Goal: Task Accomplishment & Management: Complete application form

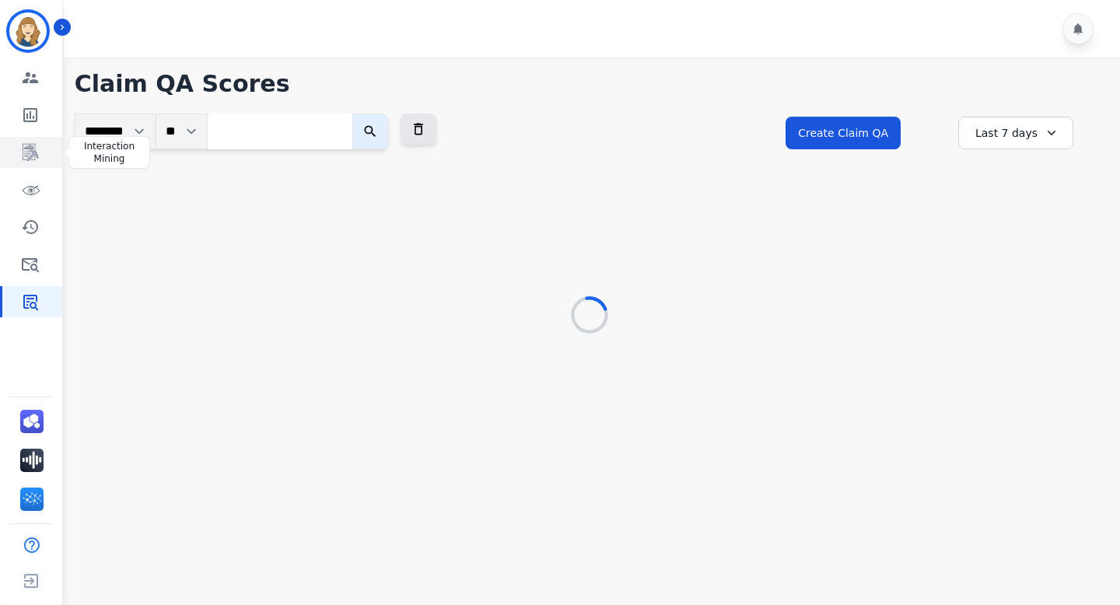
click at [30, 150] on icon "Sidebar" at bounding box center [31, 152] width 16 height 17
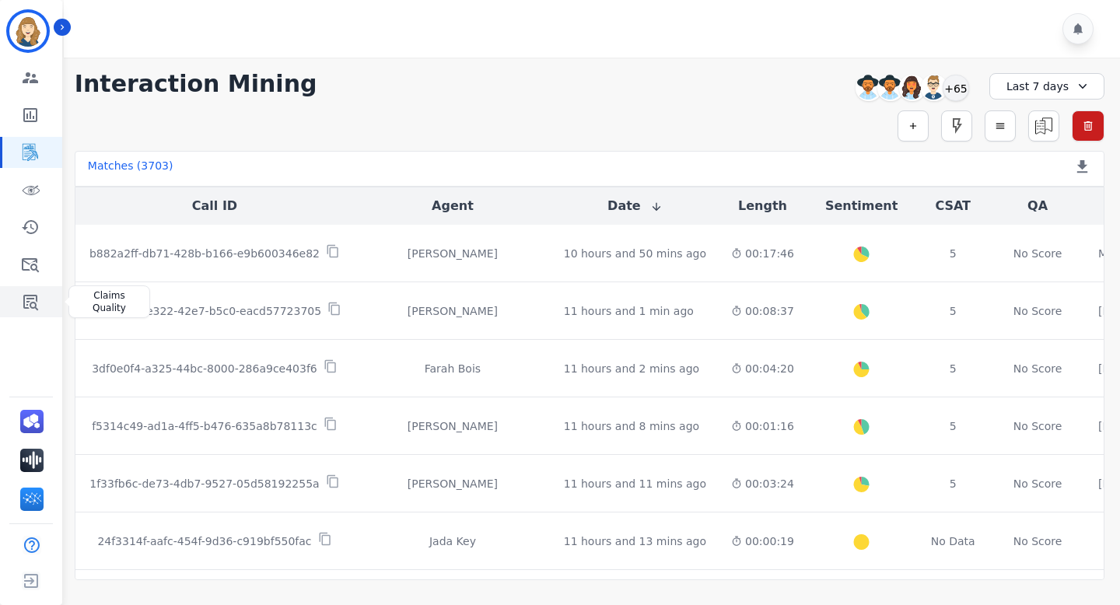
click at [28, 305] on icon "Sidebar" at bounding box center [30, 301] width 19 height 19
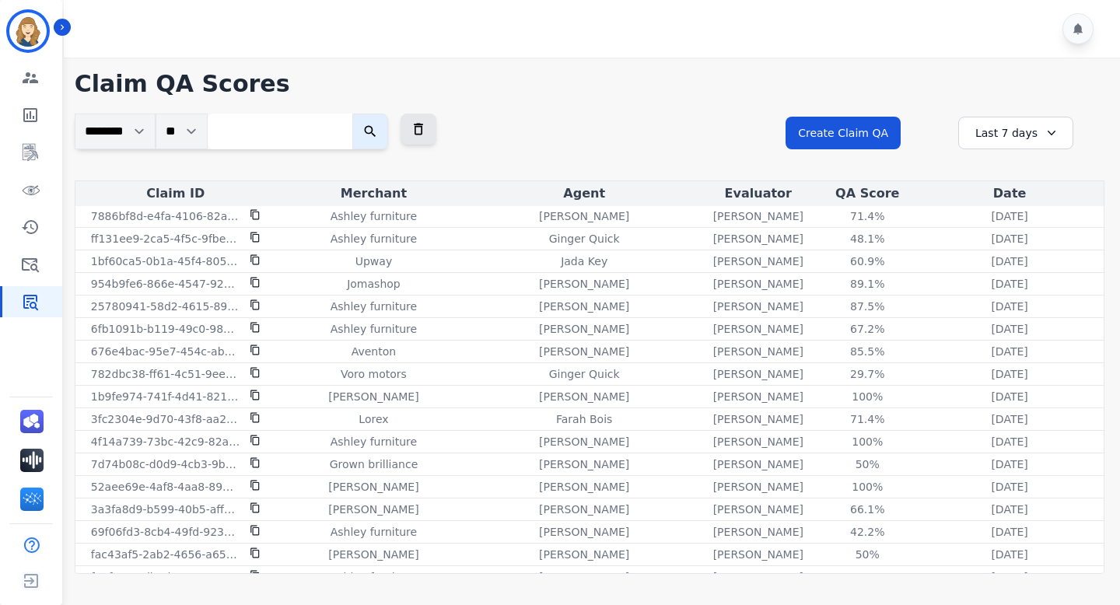
scroll to position [918, 0]
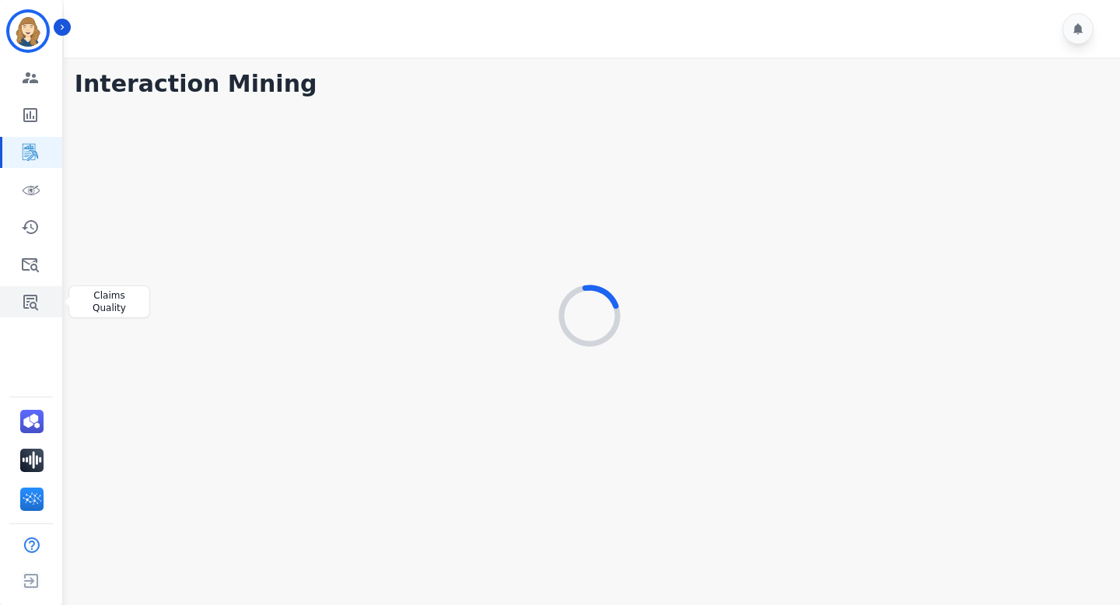
click at [12, 300] on link "Sidebar" at bounding box center [32, 301] width 60 height 31
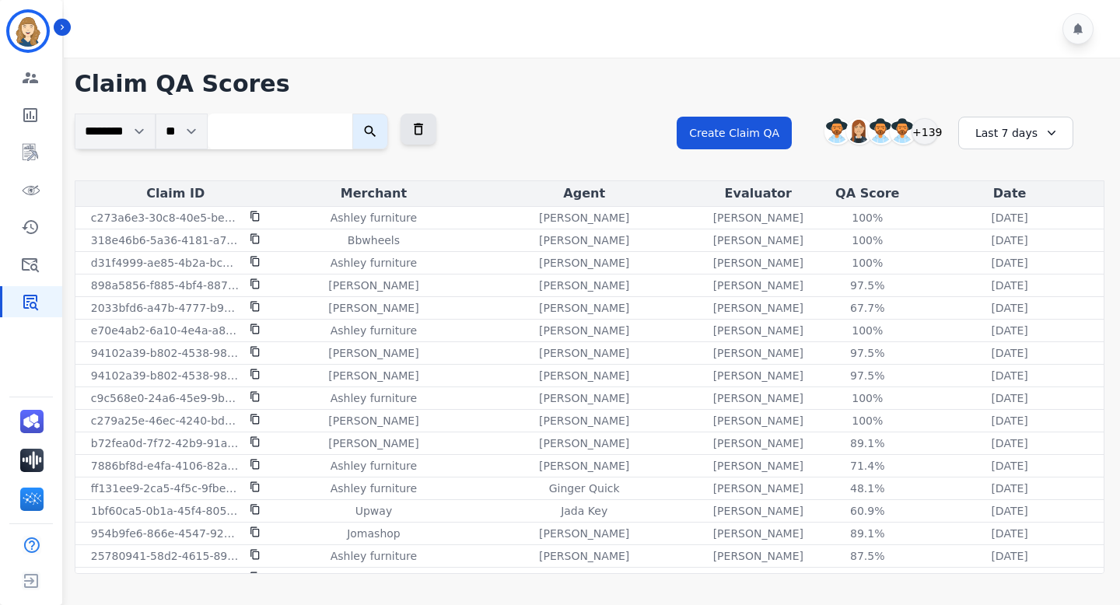
scroll to position [918, 0]
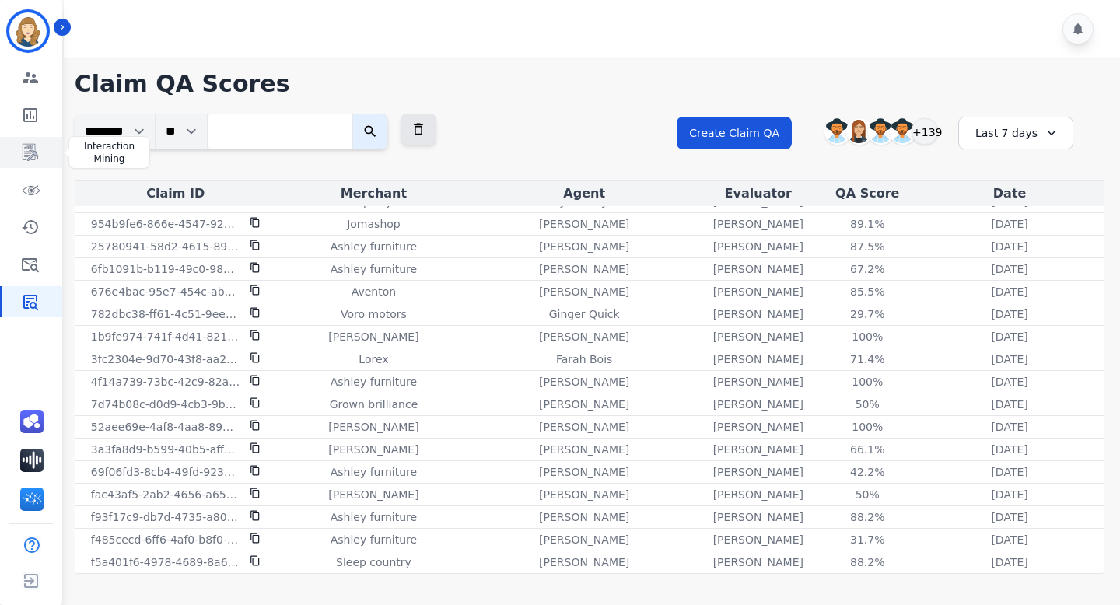
click at [20, 142] on link "Sidebar" at bounding box center [32, 152] width 60 height 31
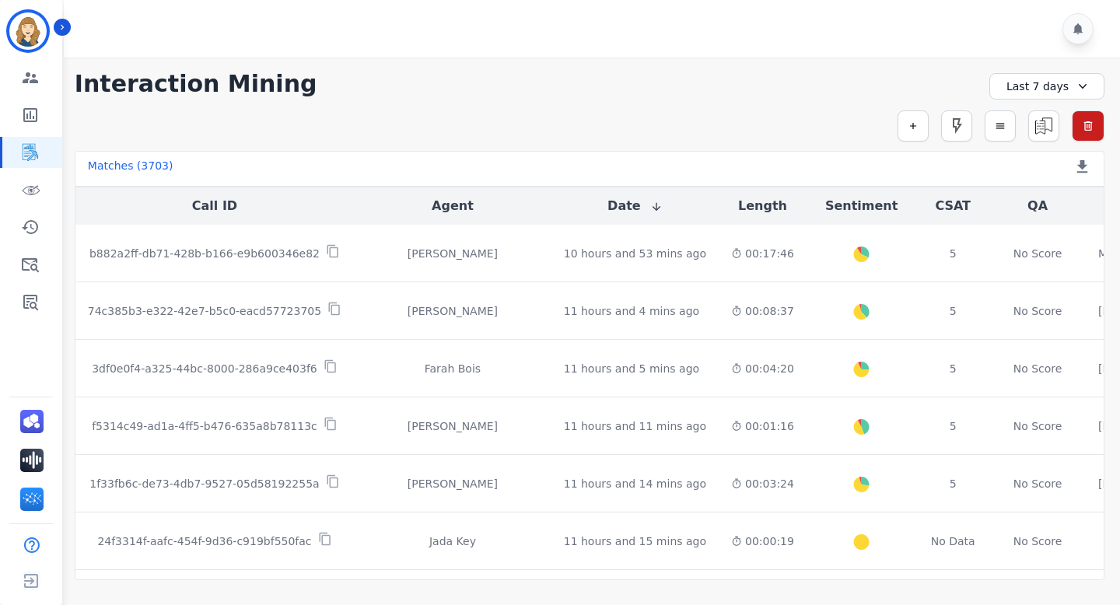
click at [1053, 91] on div "Last 7 days" at bounding box center [1046, 86] width 115 height 26
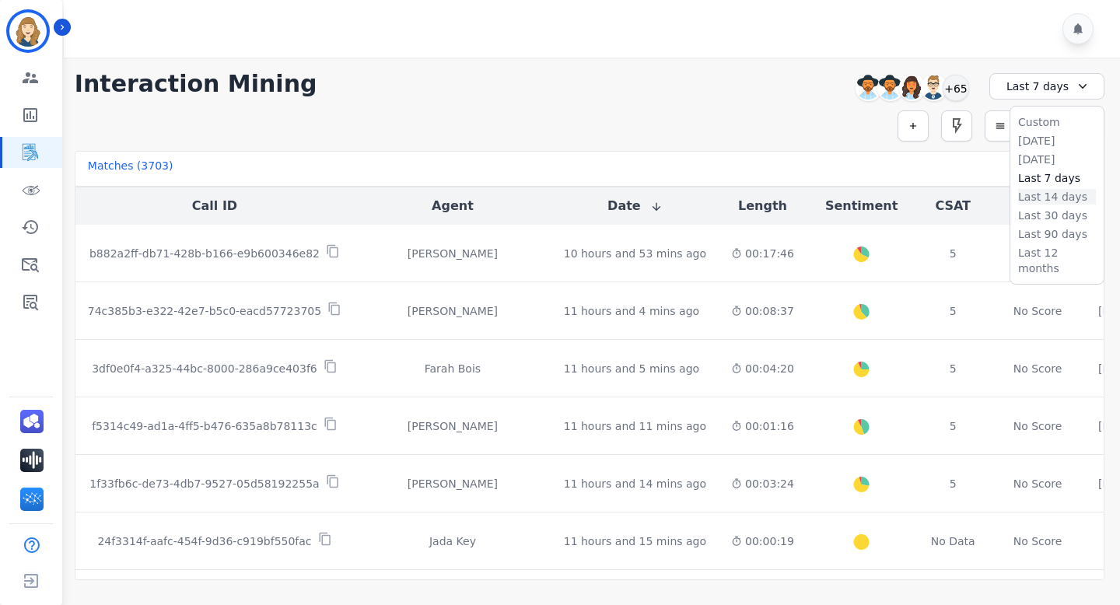
click at [1048, 193] on li "Last 14 days" at bounding box center [1057, 197] width 78 height 16
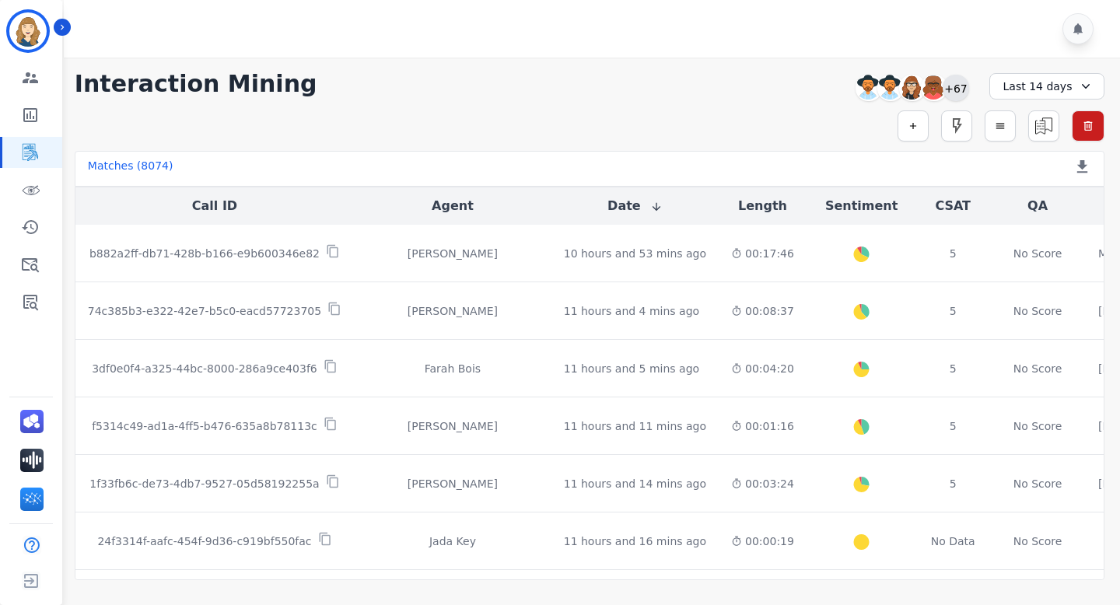
click at [962, 87] on div "+67" at bounding box center [956, 88] width 26 height 26
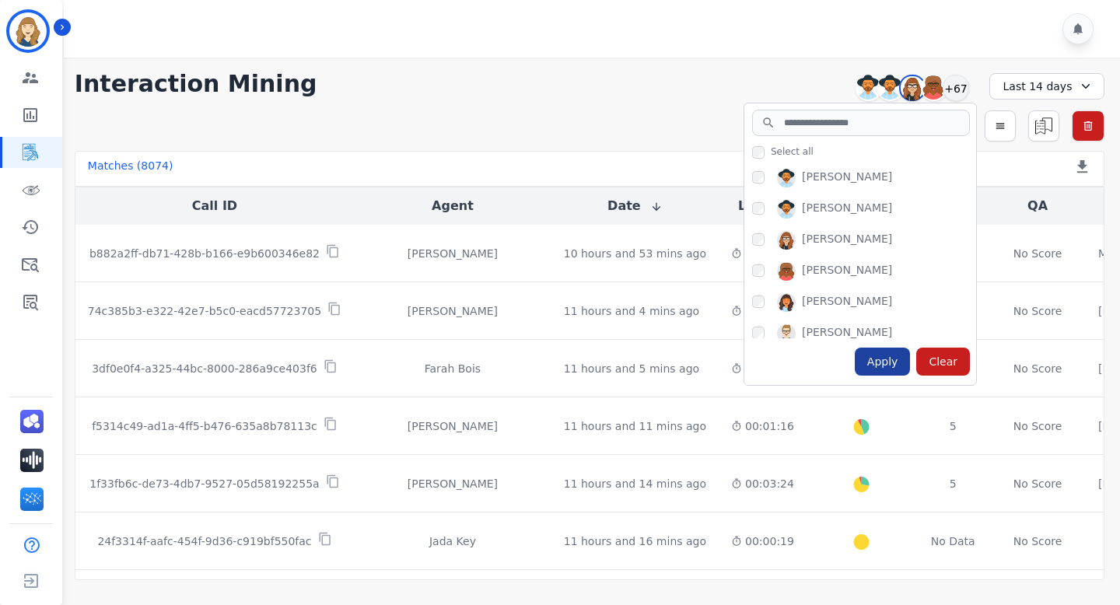
click at [891, 358] on div "Apply" at bounding box center [883, 362] width 56 height 28
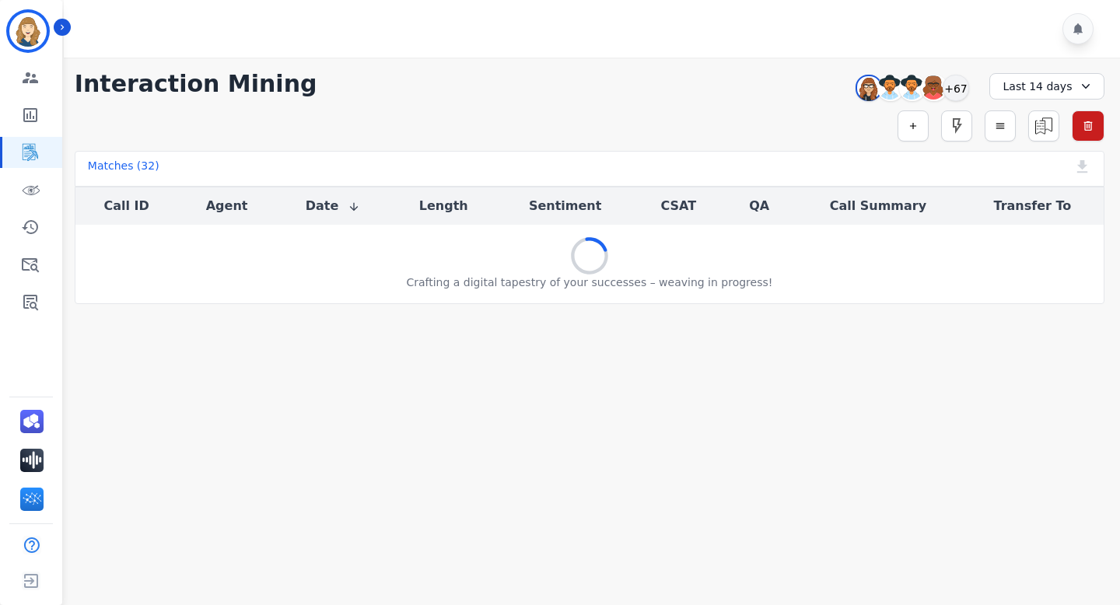
click at [686, 77] on div "**********" at bounding box center [590, 84] width 1030 height 28
click at [656, 117] on div "Simple Search Metric Search Advanced Search Saved Rules Clear Filters" at bounding box center [590, 125] width 1030 height 31
click at [733, 106] on div "**********" at bounding box center [589, 181] width 1061 height 247
click at [665, 152] on div "Matches ( 32 ) Export Call List" at bounding box center [590, 169] width 1030 height 36
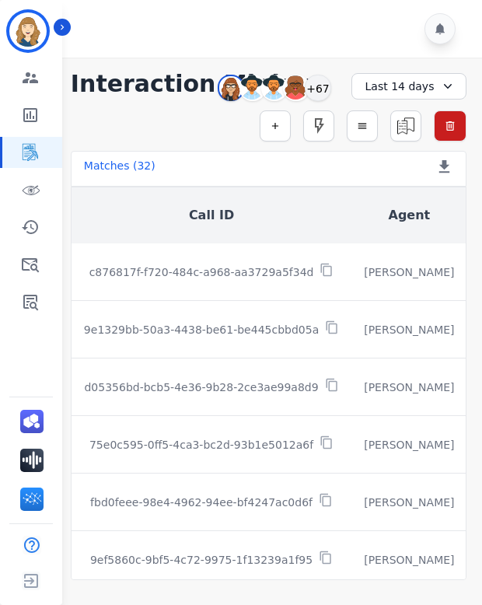
click at [444, 90] on icon at bounding box center [448, 87] width 16 height 16
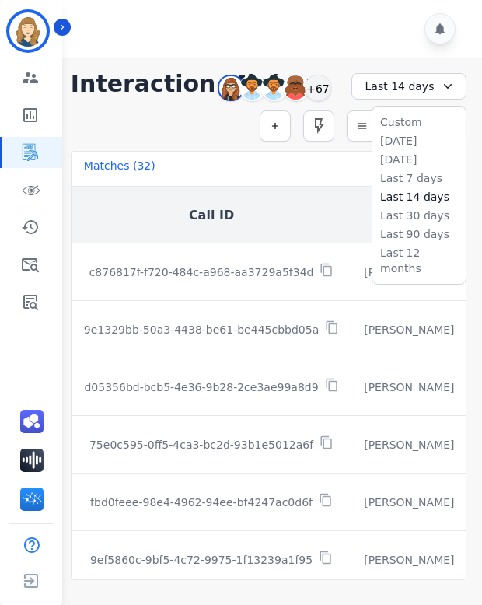
click at [422, 171] on li "Last 7 days" at bounding box center [419, 178] width 78 height 16
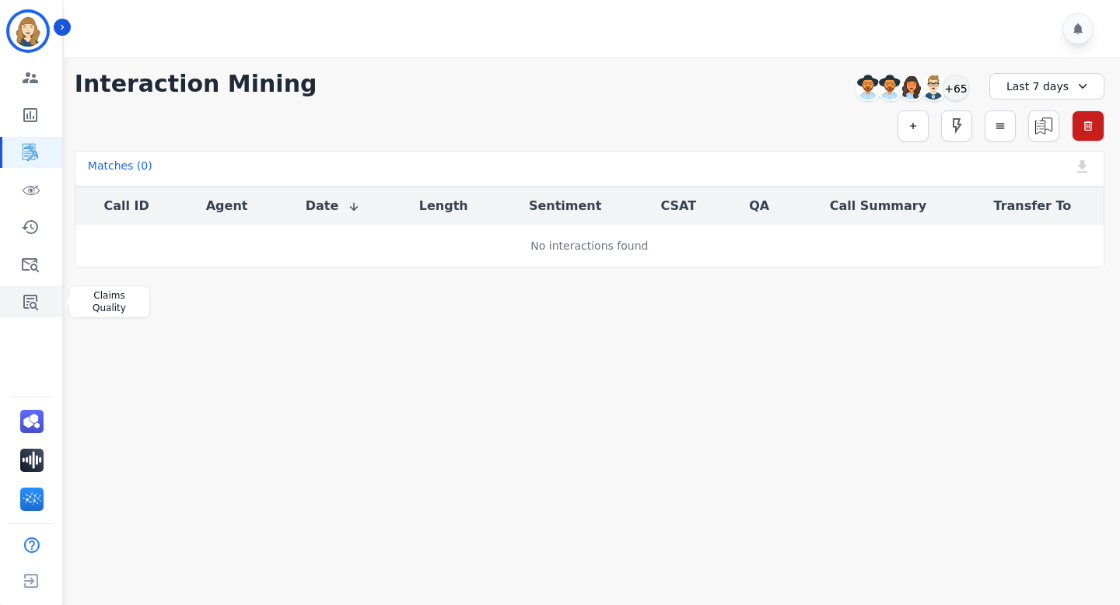
click at [19, 299] on link "Sidebar" at bounding box center [32, 301] width 60 height 31
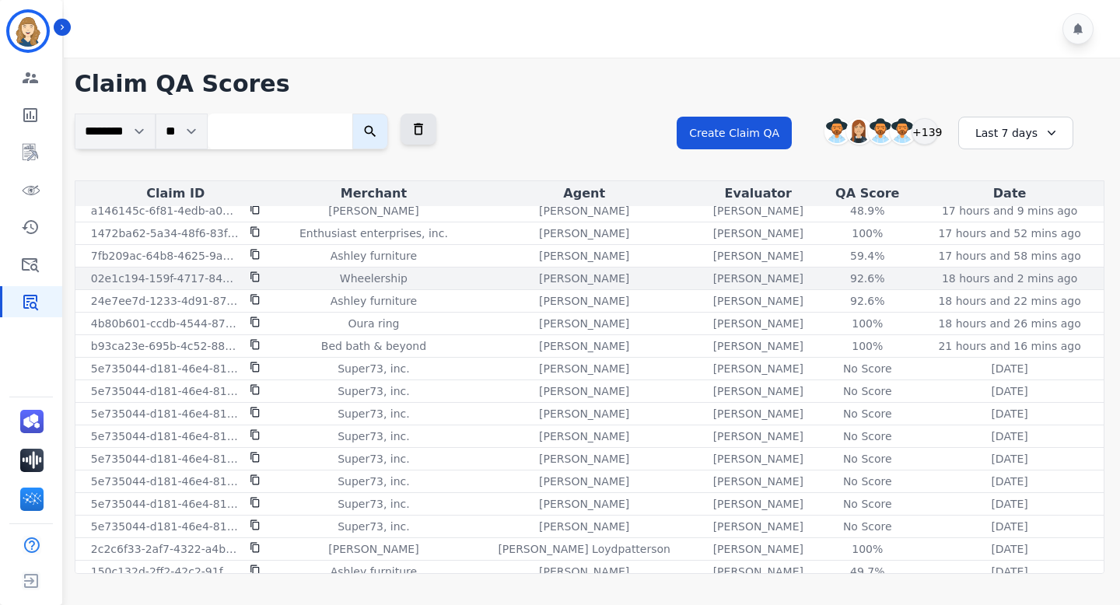
scroll to position [136, 0]
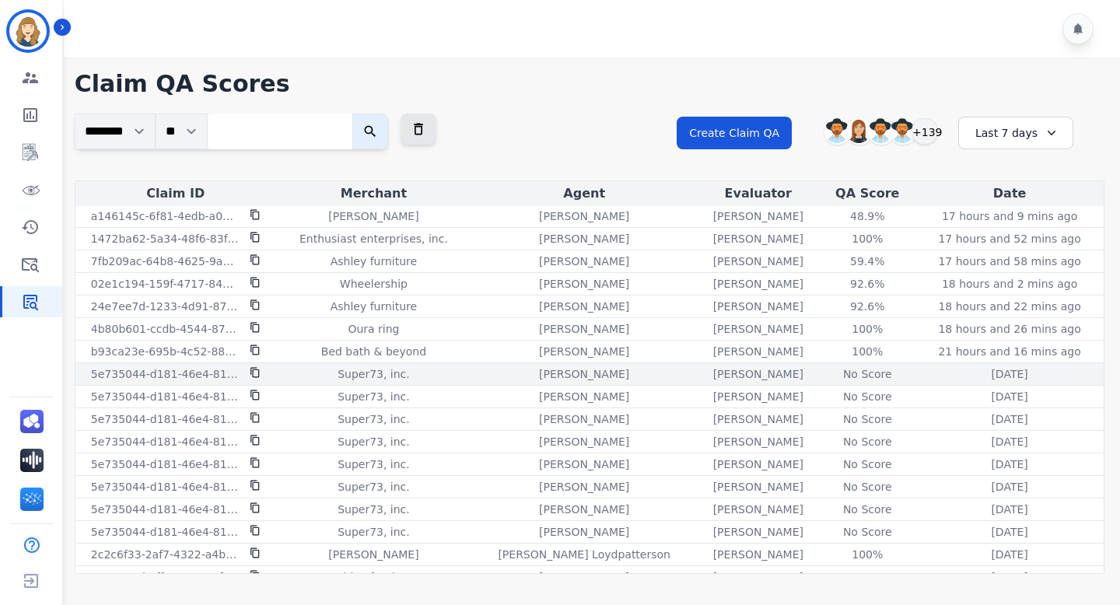
click at [835, 378] on div "No Score" at bounding box center [867, 374] width 70 height 16
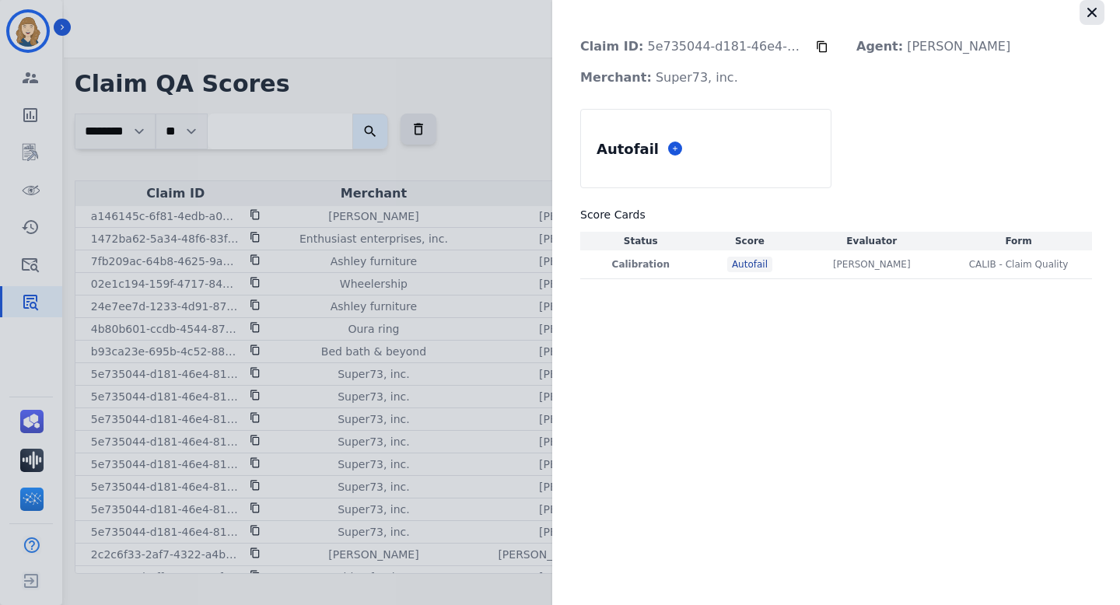
click at [1091, 5] on icon "button" at bounding box center [1092, 13] width 16 height 16
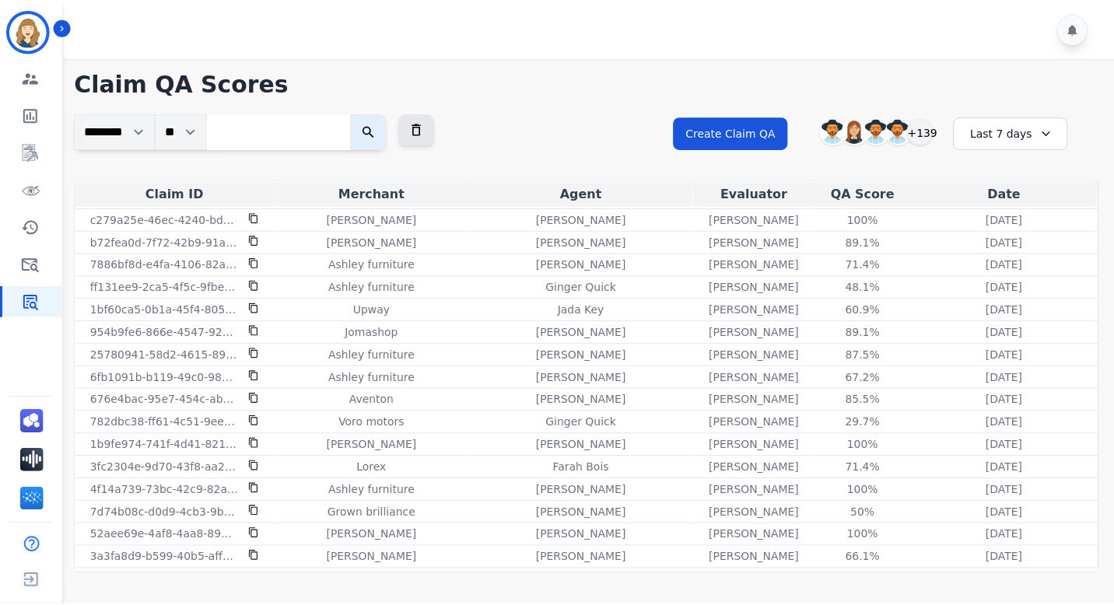
scroll to position [940, 0]
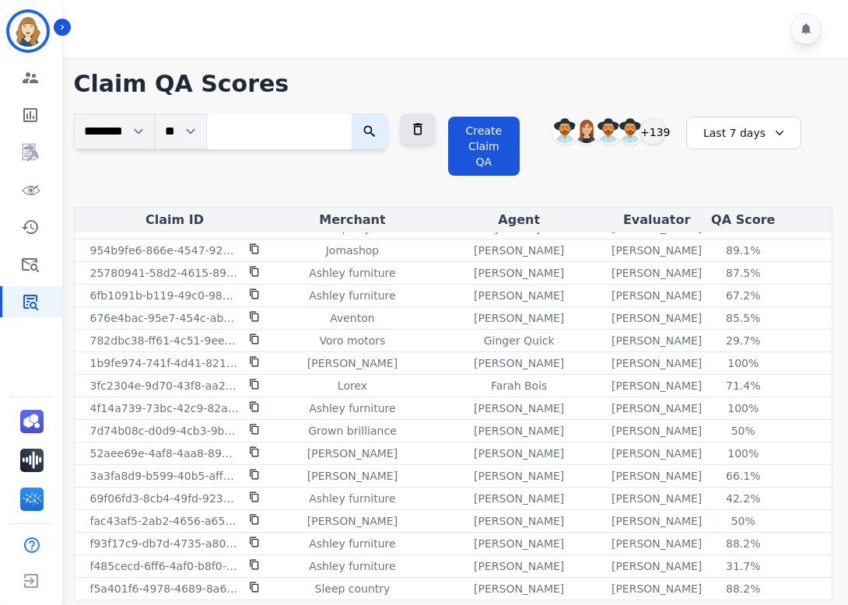
click at [776, 127] on div "Last 7 days" at bounding box center [743, 133] width 115 height 33
click at [744, 241] on li "Last 14 days" at bounding box center [754, 247] width 78 height 16
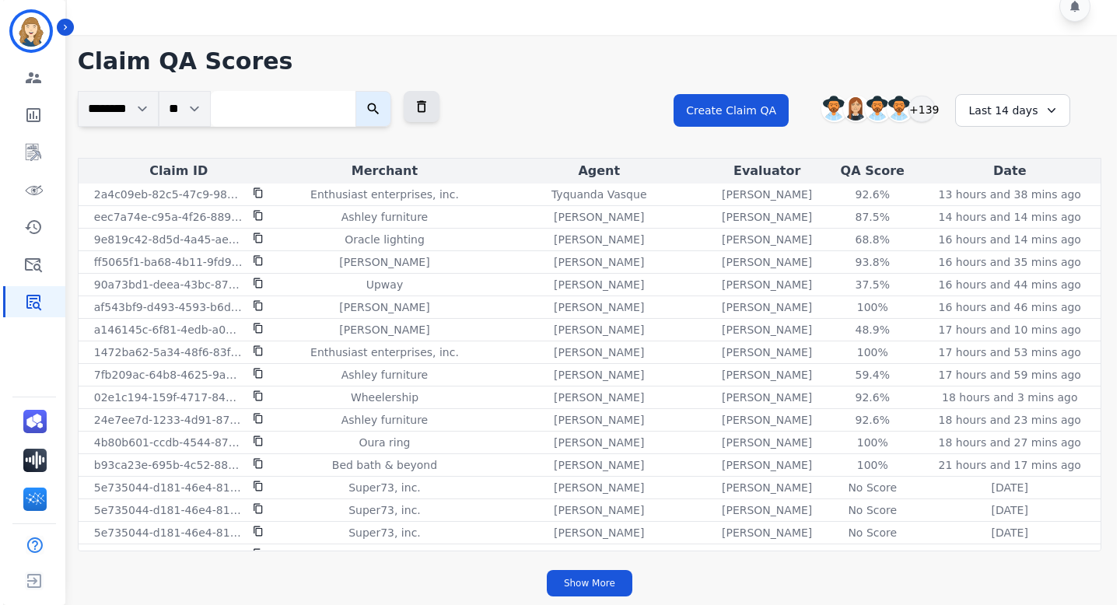
scroll to position [0, 0]
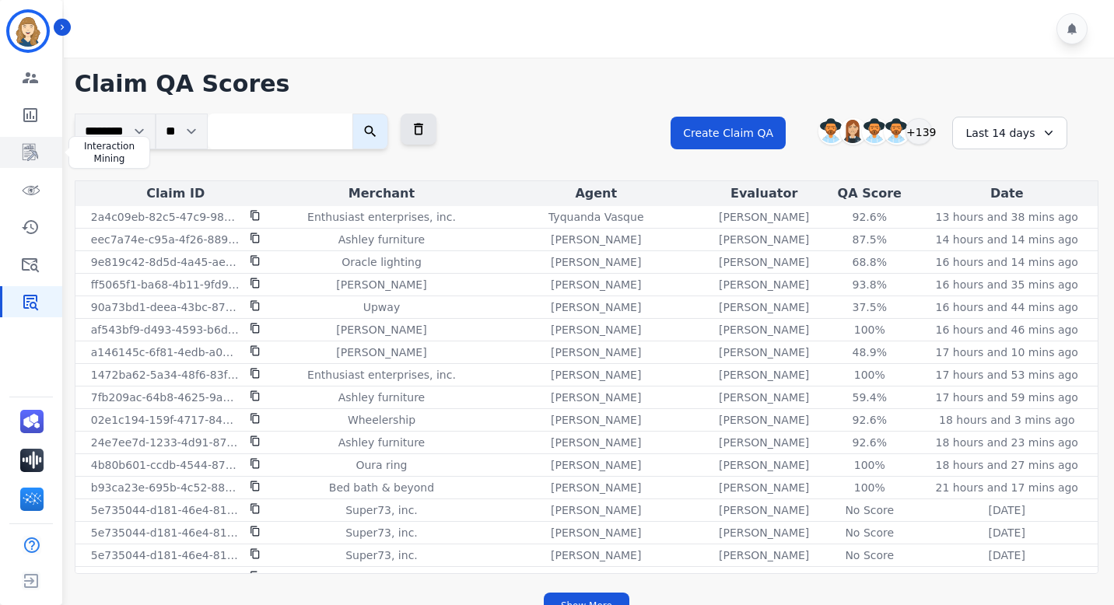
click at [31, 147] on icon "Sidebar" at bounding box center [31, 152] width 16 height 17
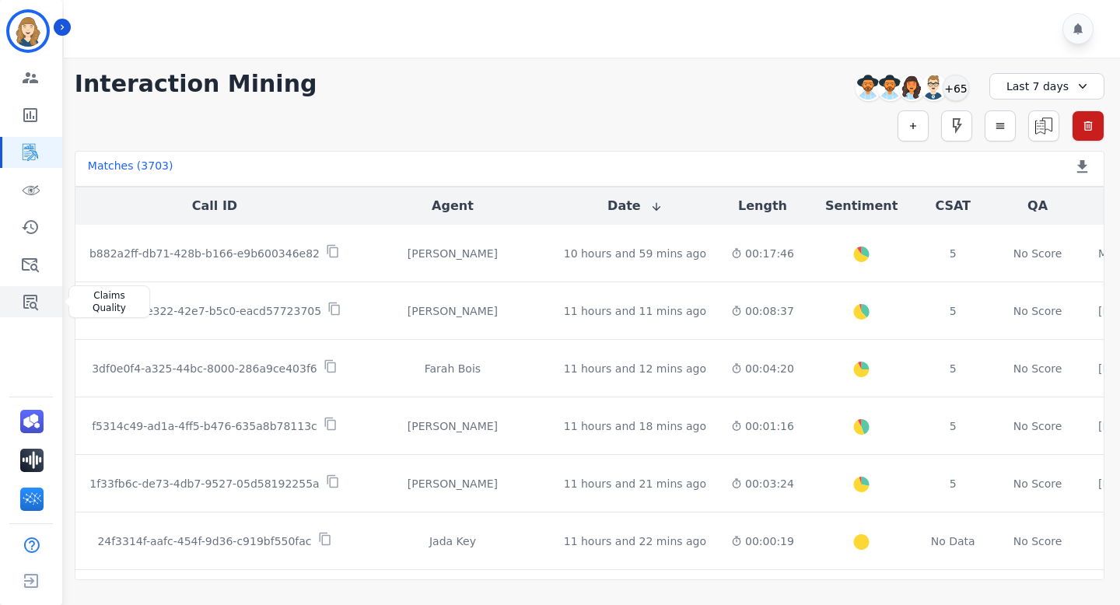
click at [42, 299] on link "Sidebar" at bounding box center [32, 301] width 60 height 31
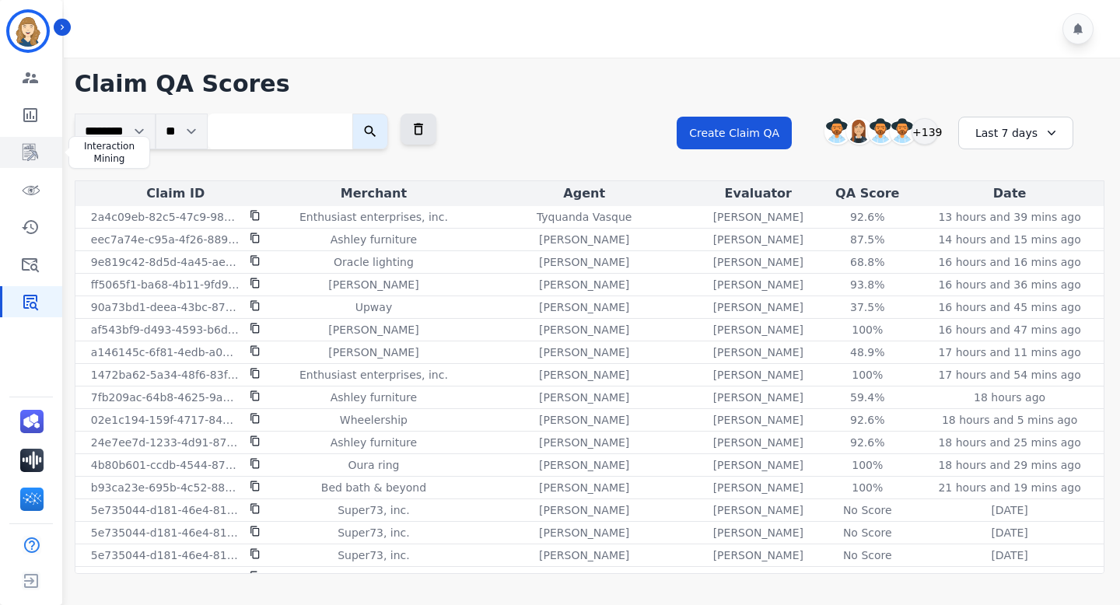
click at [35, 145] on icon "Sidebar" at bounding box center [30, 152] width 19 height 19
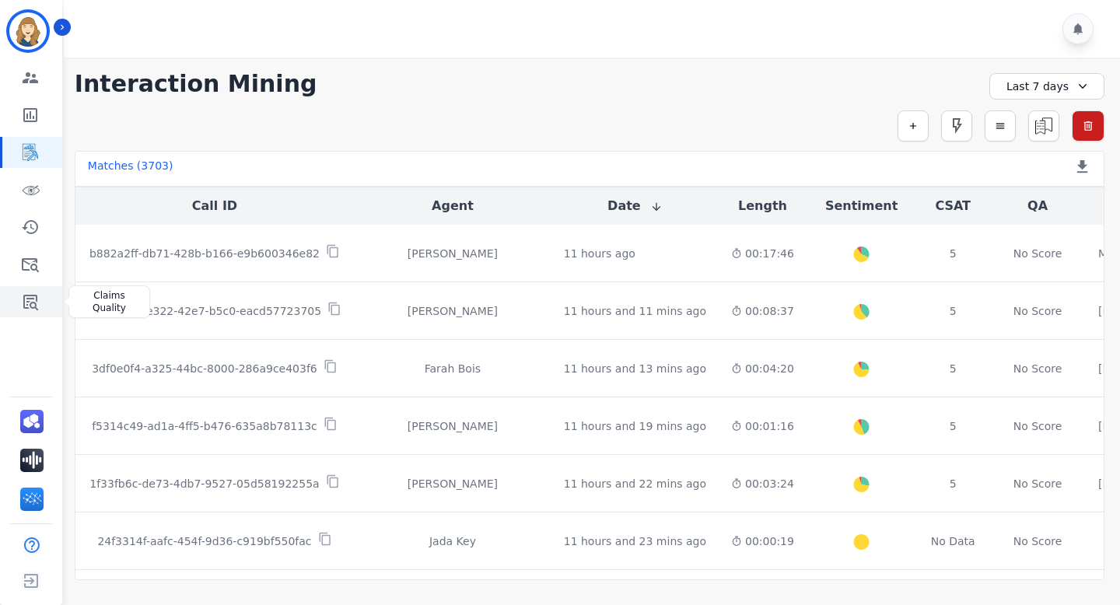
click at [49, 303] on link "Sidebar" at bounding box center [32, 301] width 60 height 31
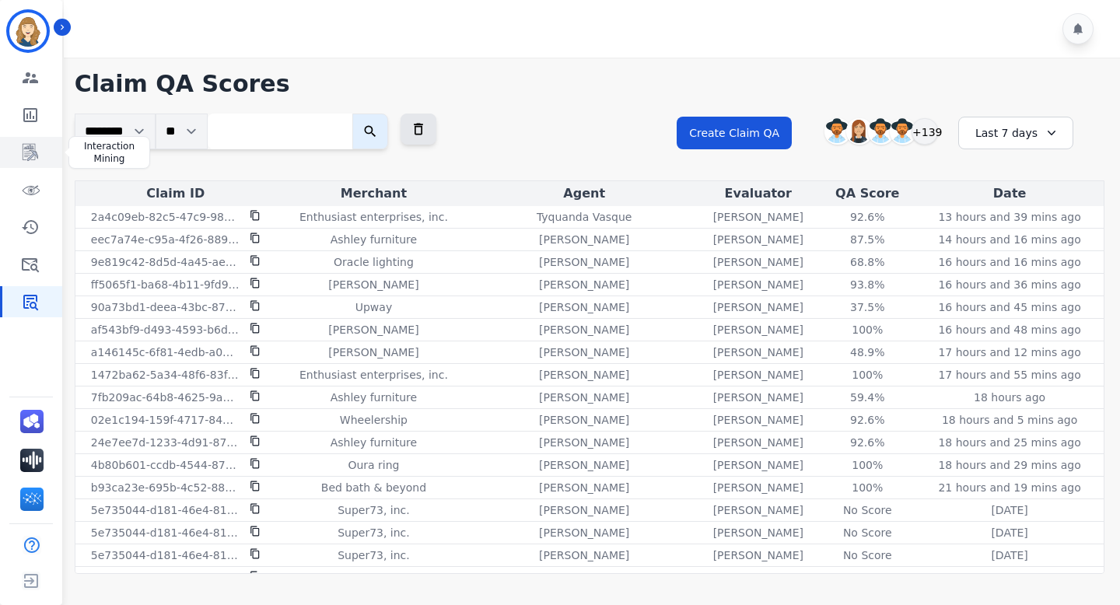
click at [16, 148] on link "Sidebar" at bounding box center [32, 152] width 60 height 31
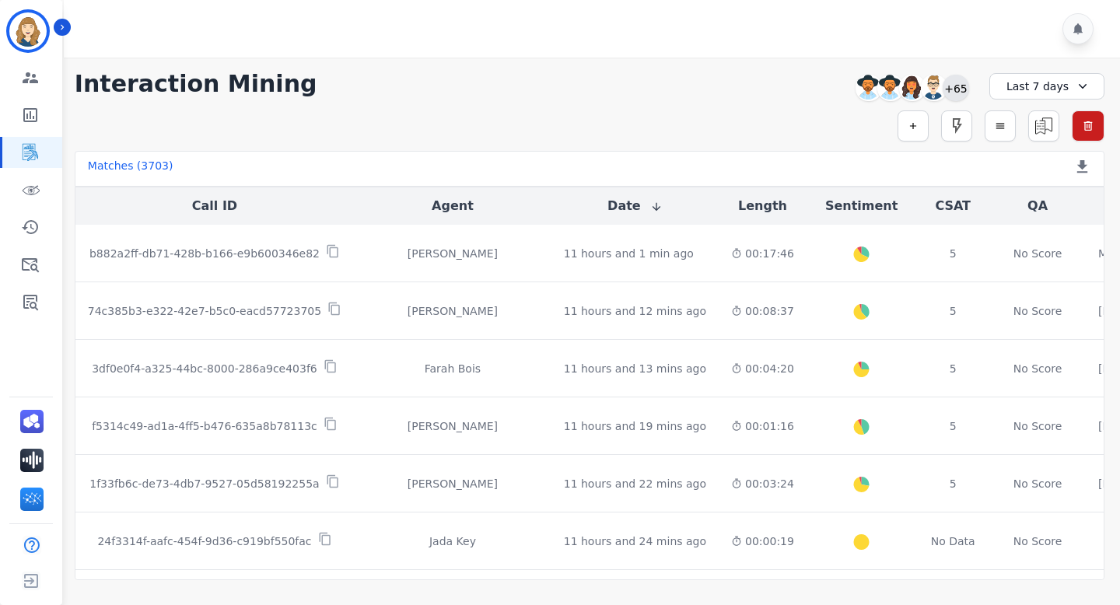
click at [954, 84] on div "+65" at bounding box center [956, 88] width 26 height 26
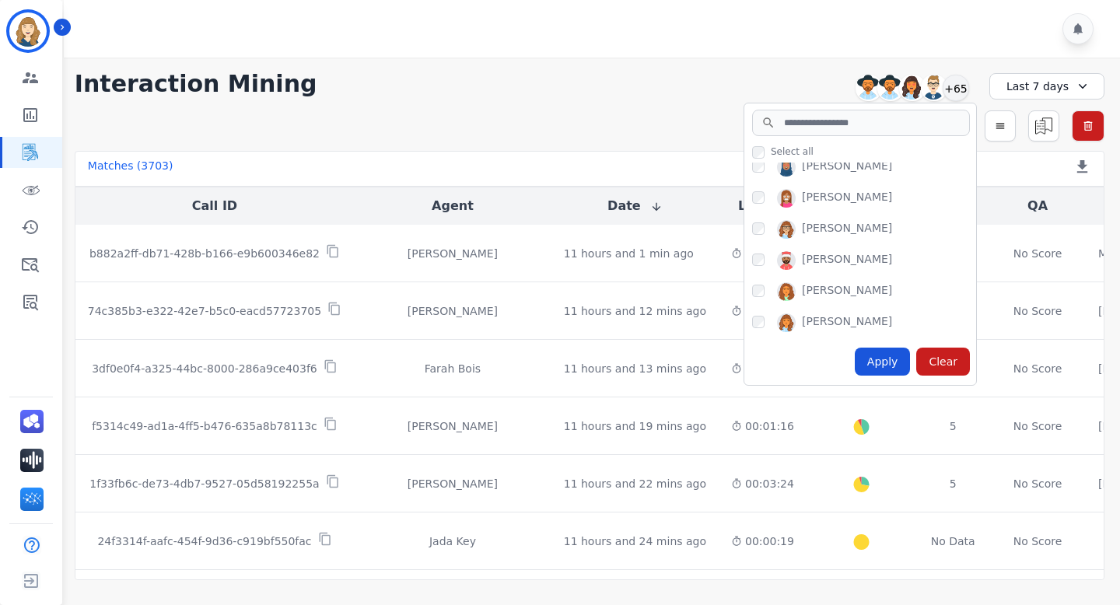
scroll to position [480, 0]
click at [875, 359] on div "Apply" at bounding box center [883, 362] width 56 height 28
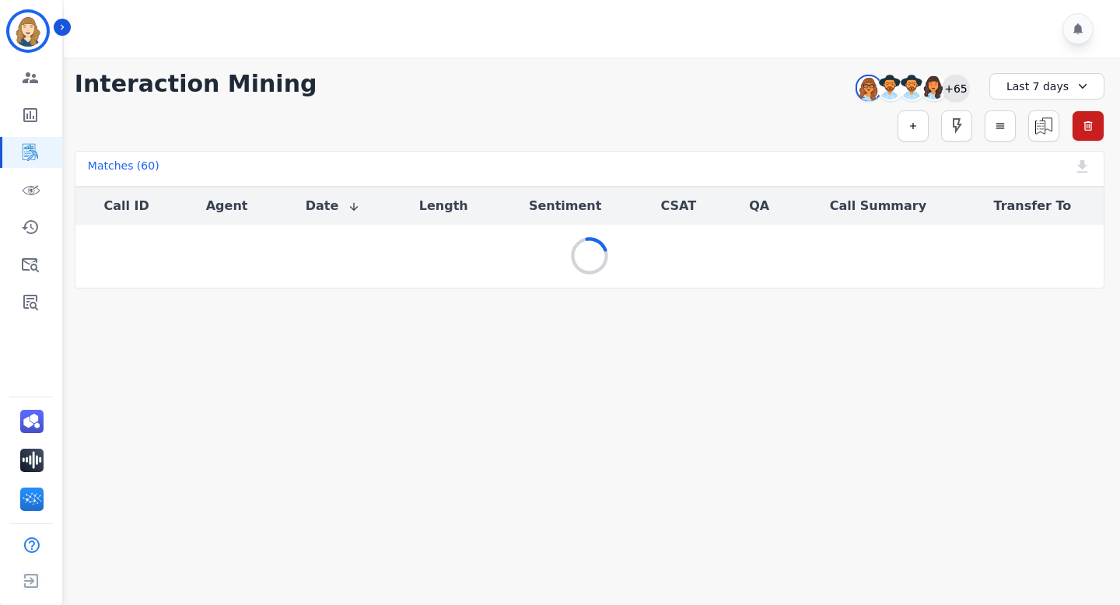
click at [955, 91] on div "+65" at bounding box center [956, 88] width 26 height 26
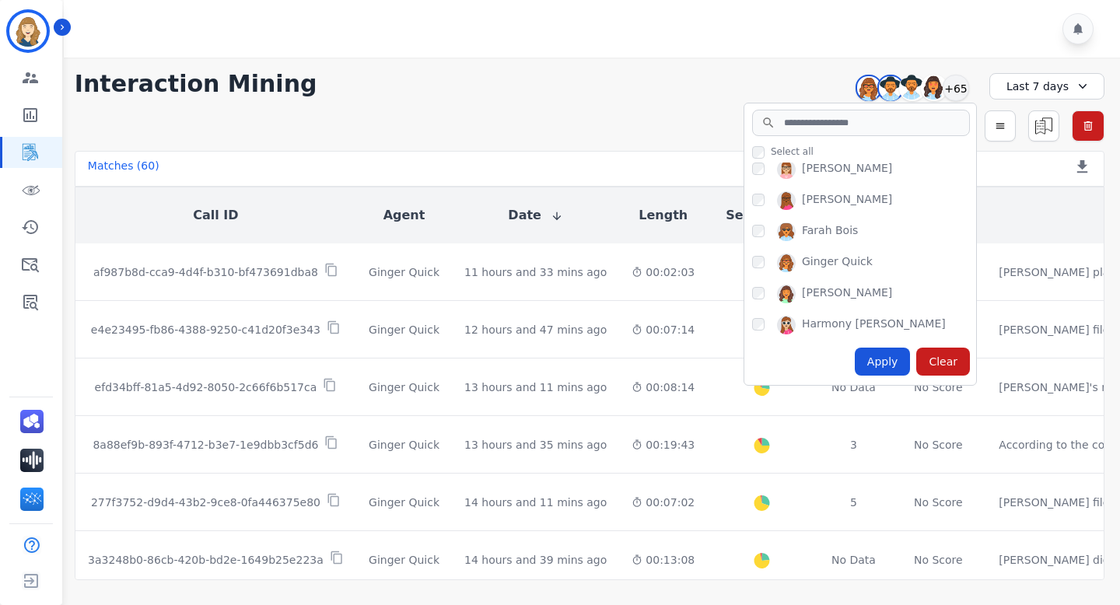
scroll to position [525, 0]
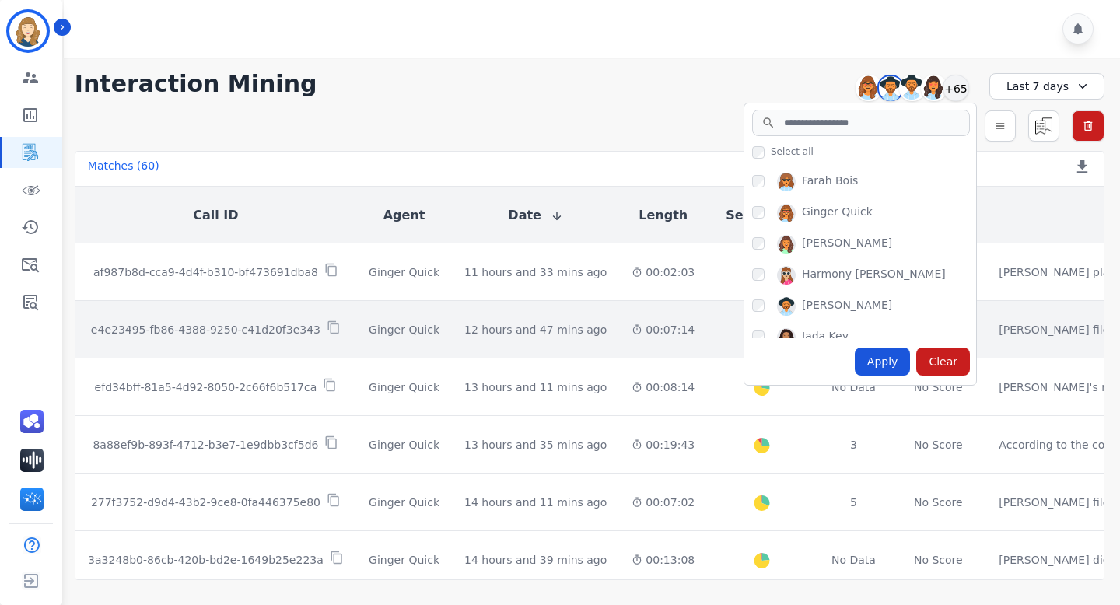
drag, startPoint x: 881, startPoint y: 359, endPoint x: 881, endPoint y: 340, distance: 18.7
click at [881, 358] on div "Apply" at bounding box center [883, 362] width 56 height 28
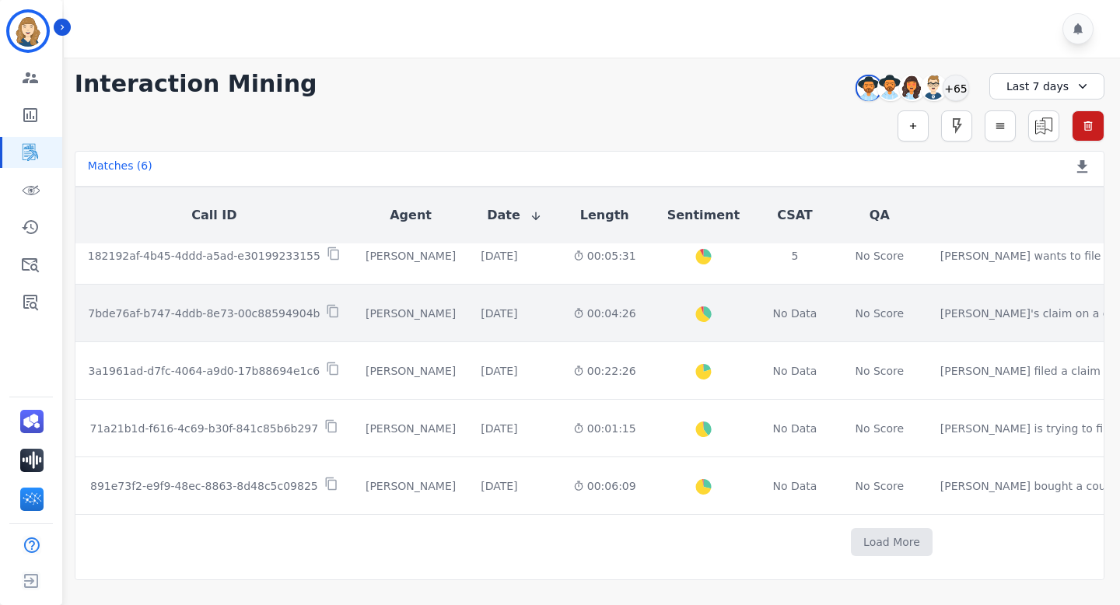
scroll to position [0, 0]
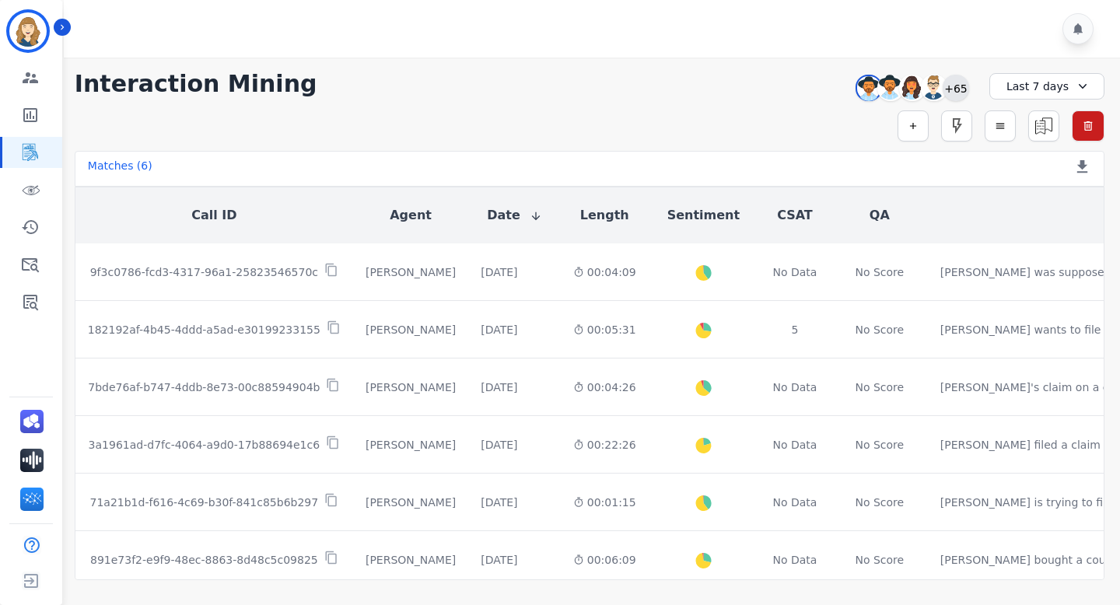
click at [966, 89] on div "+65" at bounding box center [956, 88] width 26 height 26
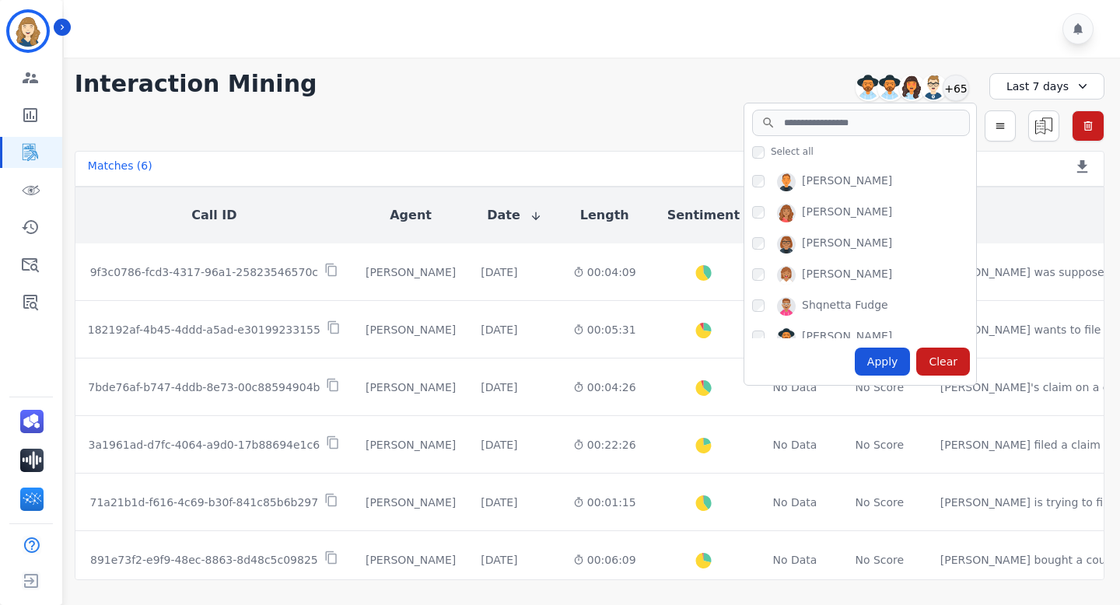
scroll to position [1586, 0]
click at [748, 240] on div "[PERSON_NAME] [PERSON_NAME] [PERSON_NAME] [PERSON_NAME] [PERSON_NAME] [PERSON_N…" at bounding box center [860, 251] width 232 height 176
click at [23, 306] on icon "Sidebar" at bounding box center [30, 301] width 19 height 19
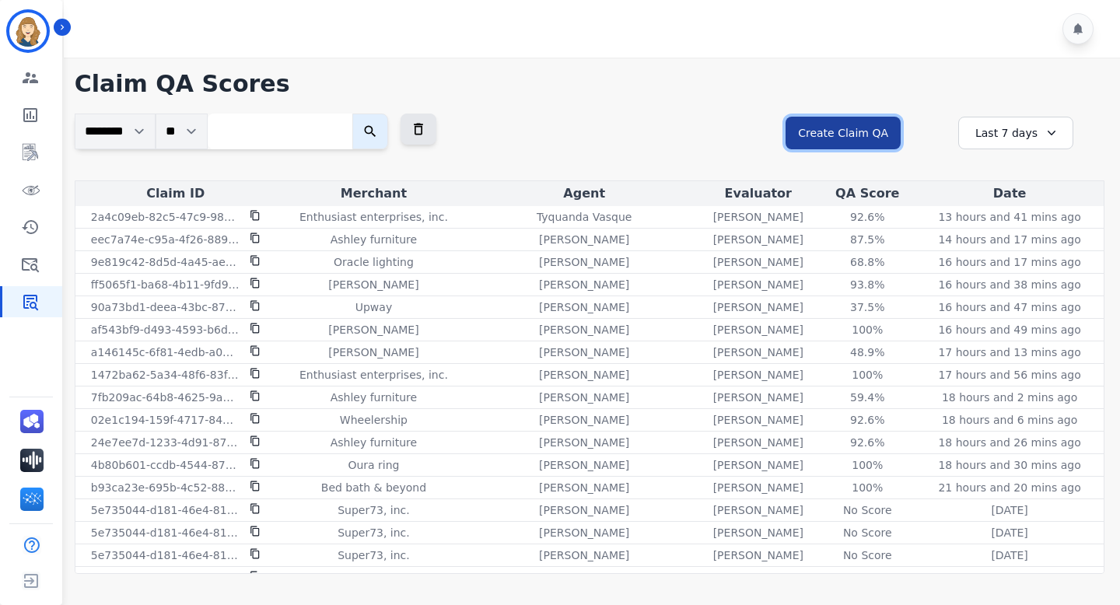
click at [875, 125] on button "Create Claim QA" at bounding box center [843, 133] width 115 height 33
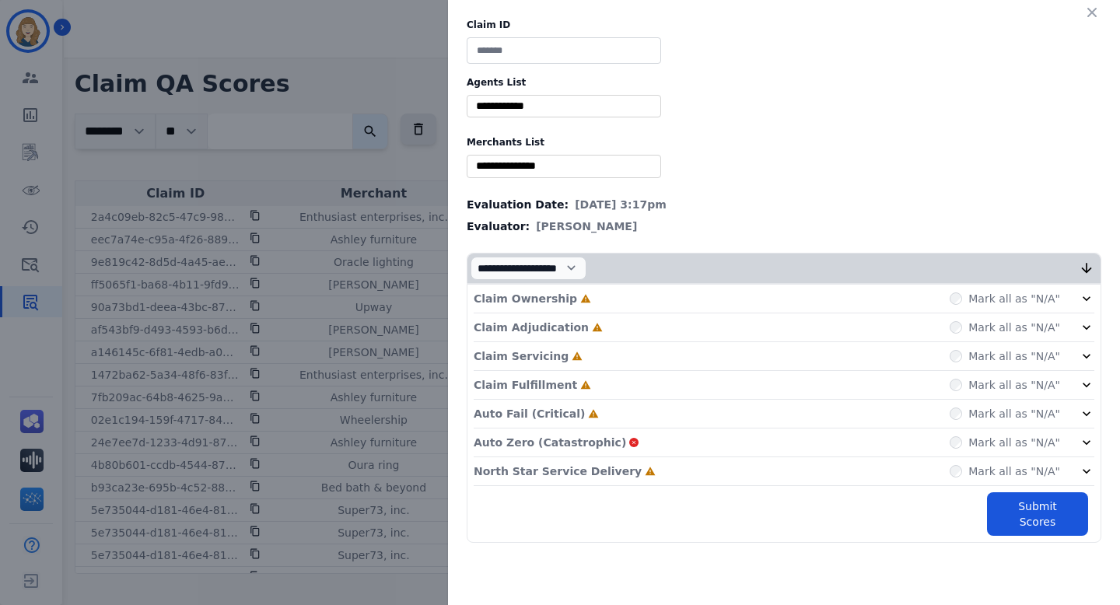
click at [570, 168] on input "selected options" at bounding box center [564, 166] width 187 height 16
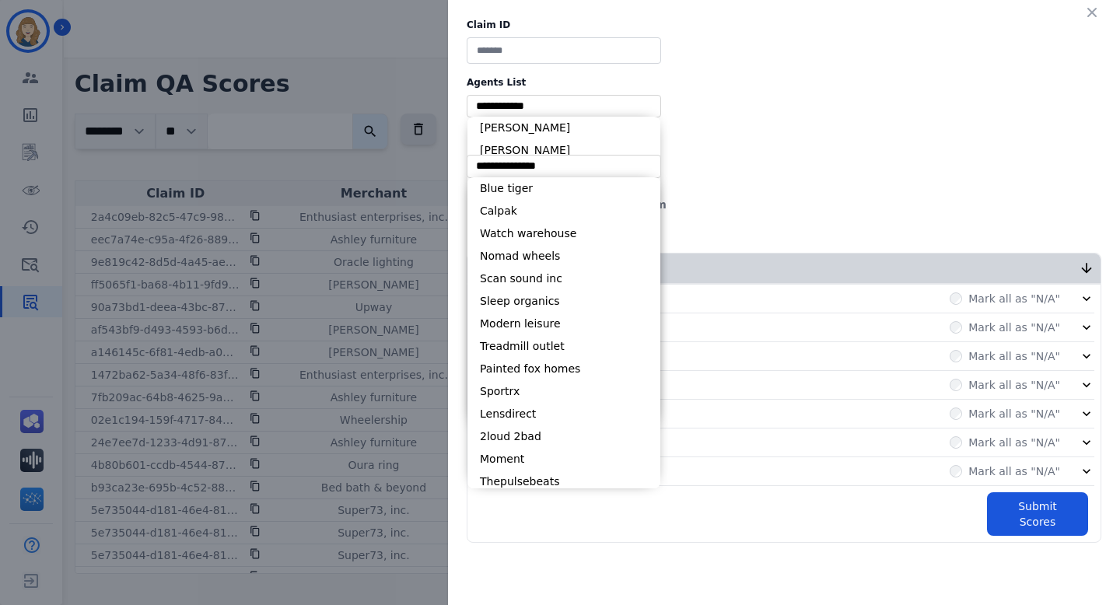
click at [541, 103] on input "selected options" at bounding box center [564, 106] width 187 height 16
click at [723, 170] on div "** Blue tiger Calpak Watch warehouse Nomad wheels Scan sound inc Sleep organics…" at bounding box center [784, 166] width 635 height 23
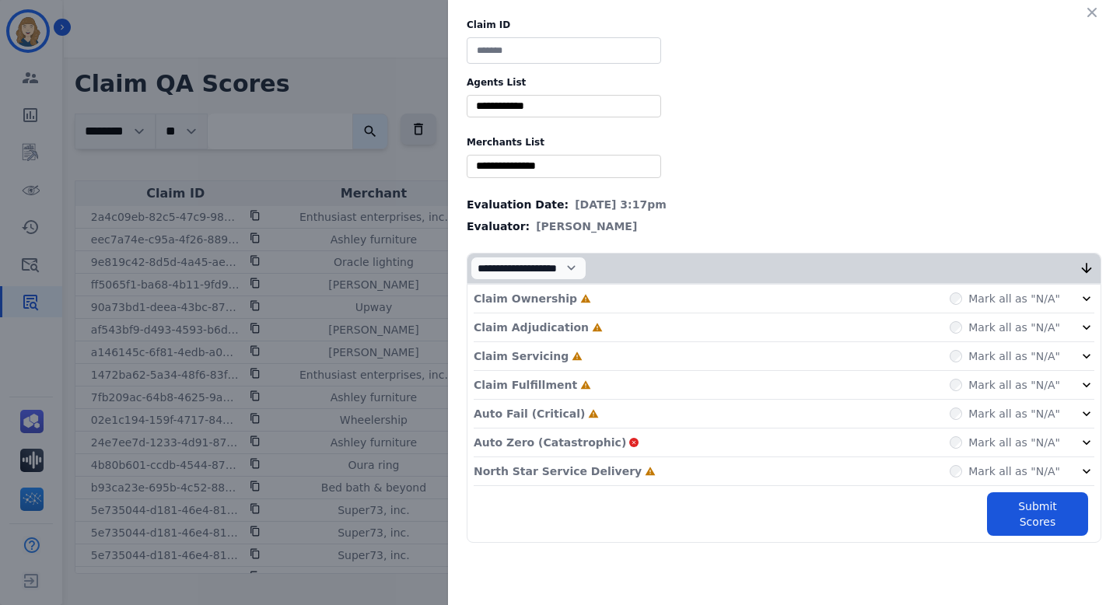
click at [622, 107] on input "selected options" at bounding box center [564, 106] width 187 height 16
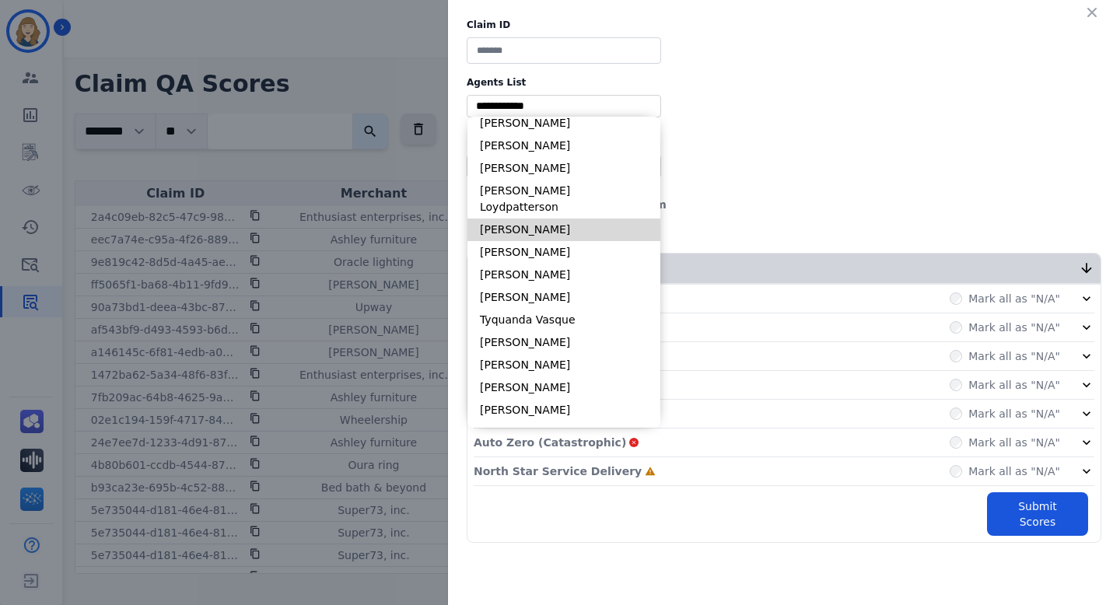
scroll to position [2915, 0]
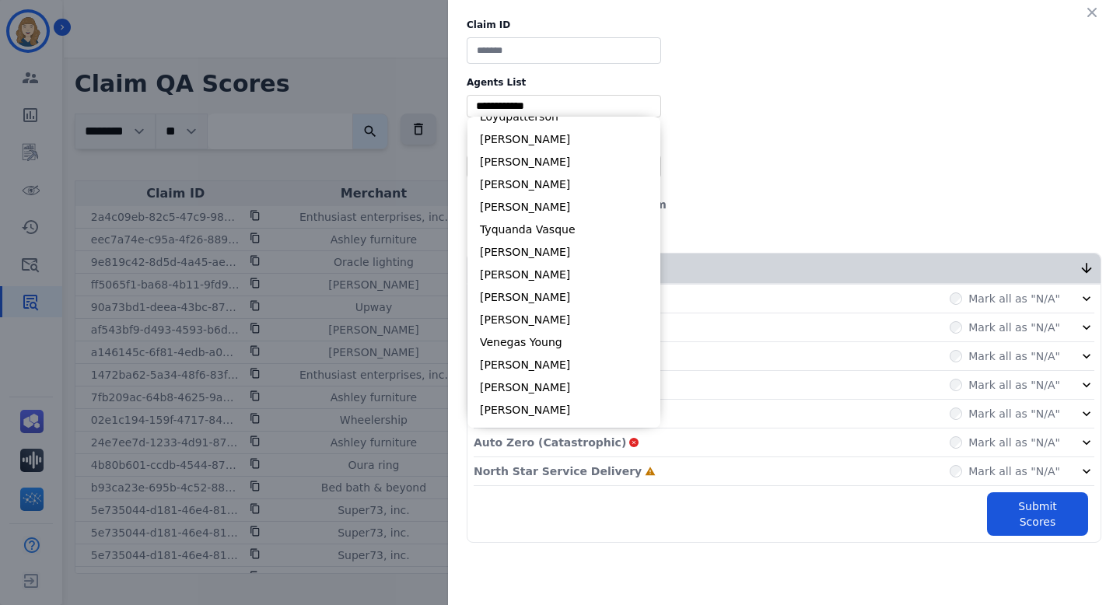
click at [957, 54] on div "Claim ID Agents List ** [PERSON_NAME] [PERSON_NAME] [PERSON_NAME] [PERSON_NAME]…" at bounding box center [784, 281] width 672 height 562
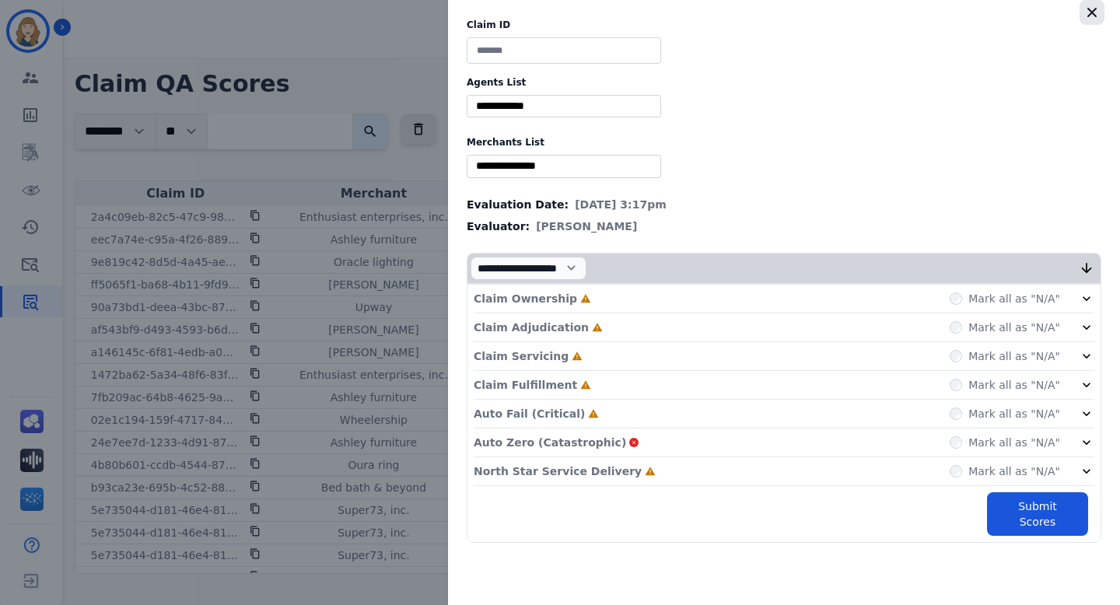
click at [1095, 21] on button "button" at bounding box center [1092, 12] width 25 height 25
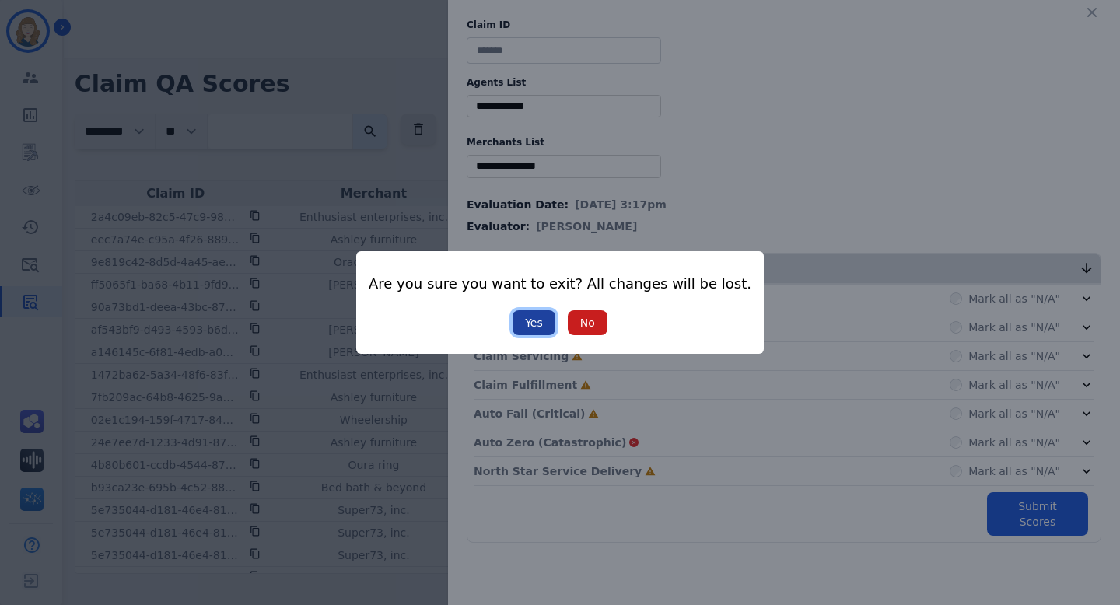
click at [531, 322] on button "Yes" at bounding box center [534, 322] width 43 height 25
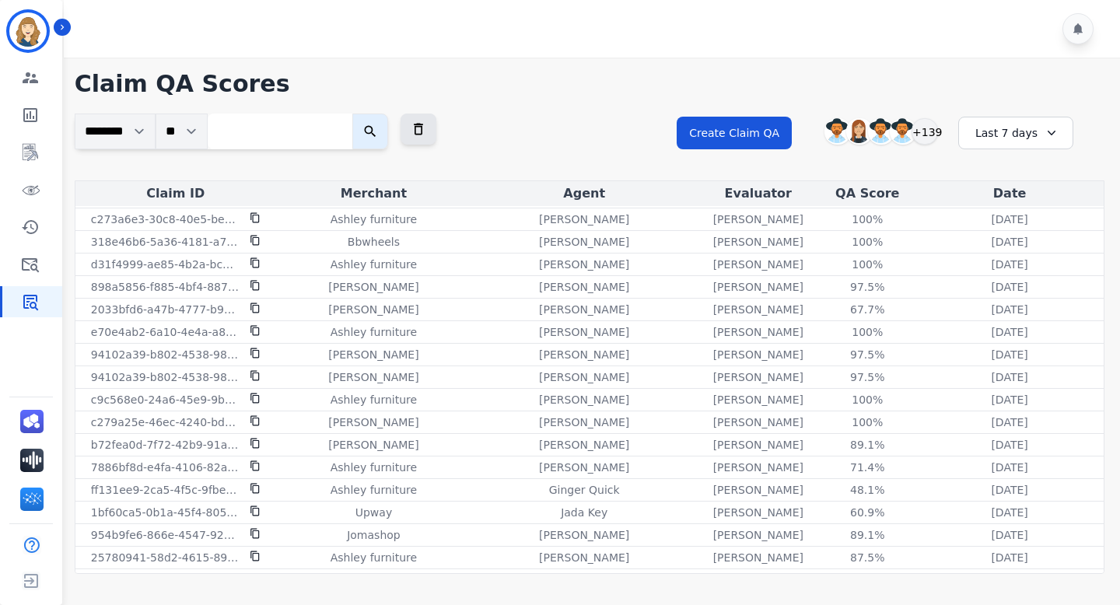
scroll to position [918, 0]
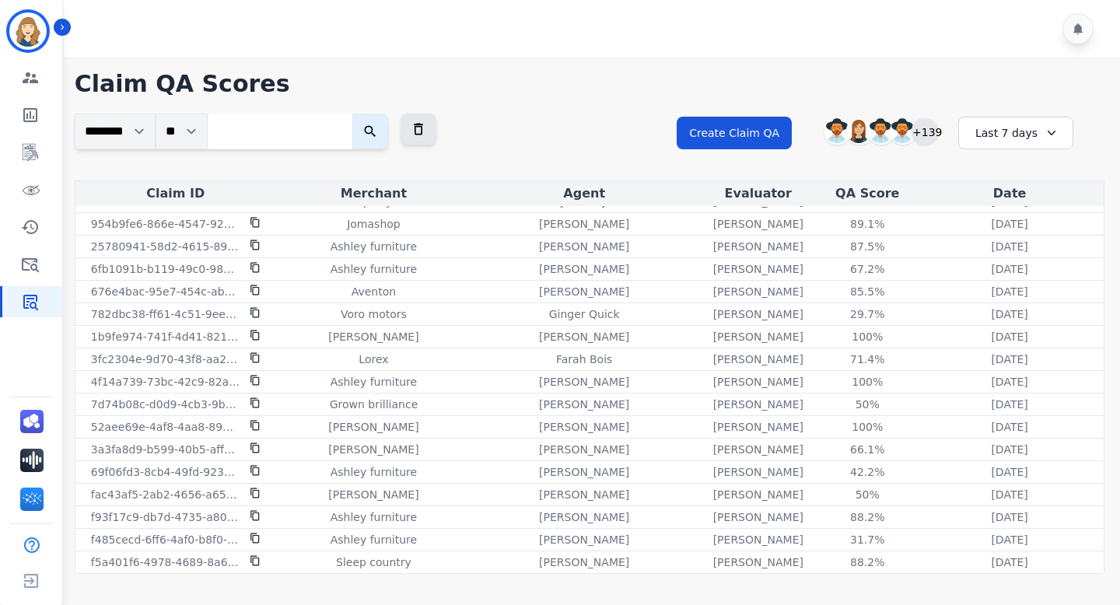
click at [934, 136] on div "+139" at bounding box center [925, 131] width 26 height 26
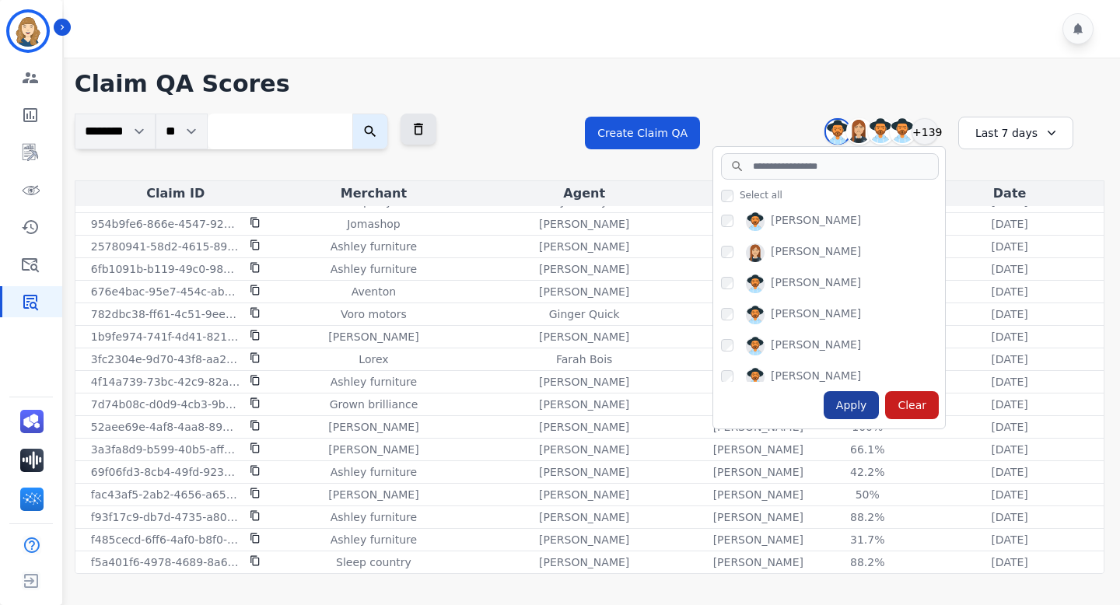
click at [845, 413] on div "Apply" at bounding box center [852, 405] width 56 height 28
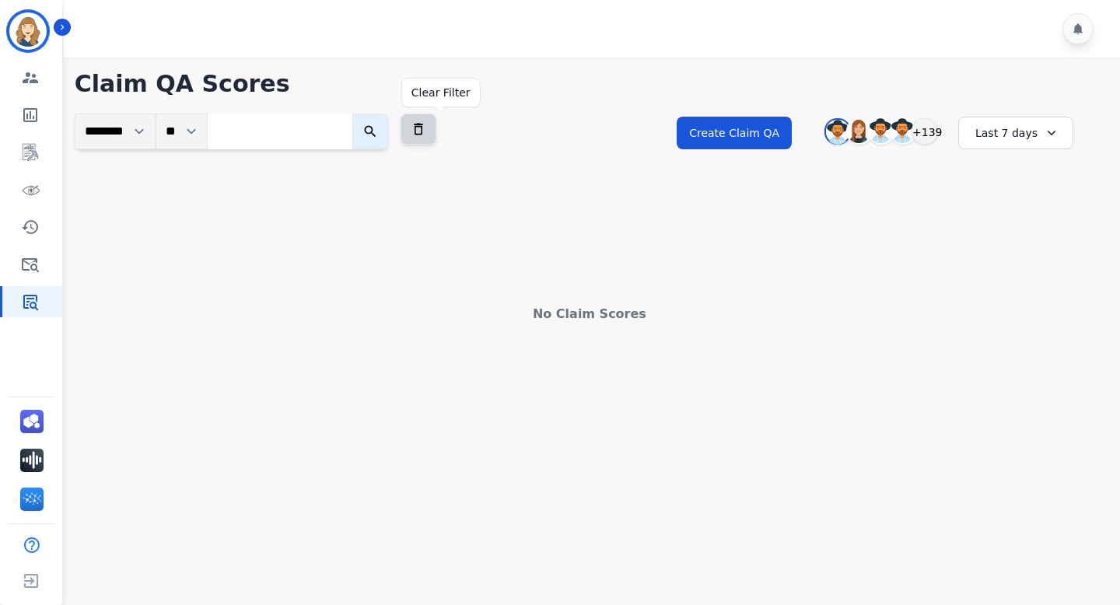
click at [426, 133] on icon at bounding box center [419, 129] width 16 height 16
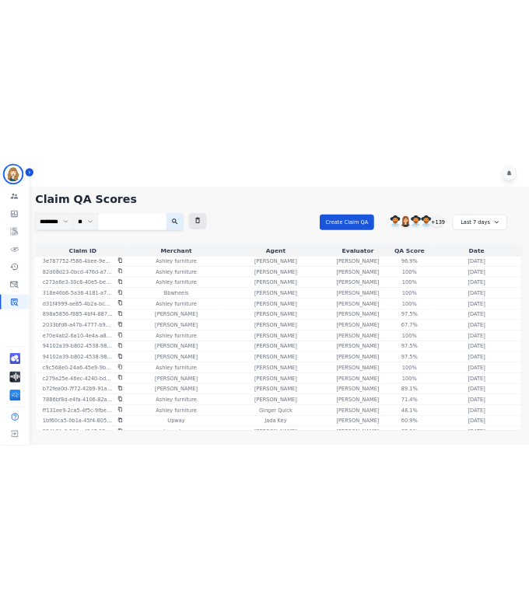
scroll to position [568, 0]
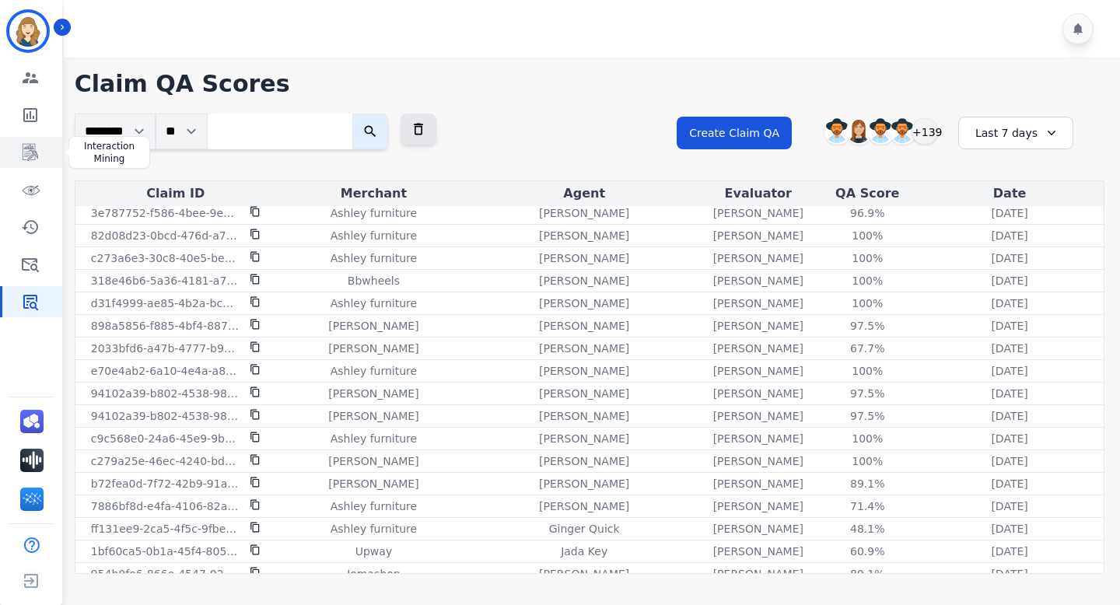
click at [31, 152] on icon "Sidebar" at bounding box center [30, 152] width 19 height 19
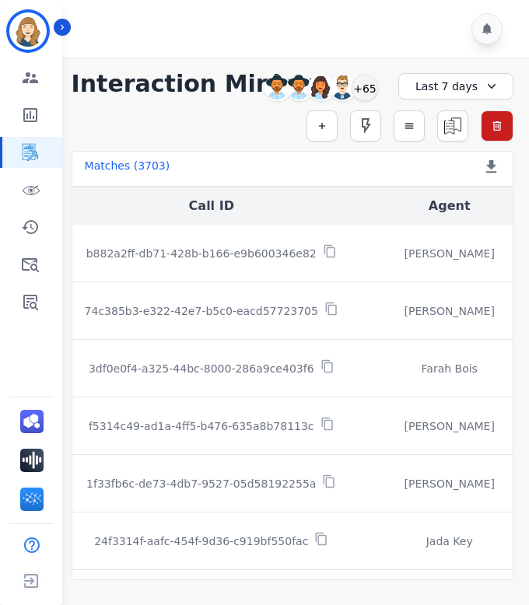
click at [443, 87] on div "Last 7 days" at bounding box center [455, 86] width 115 height 26
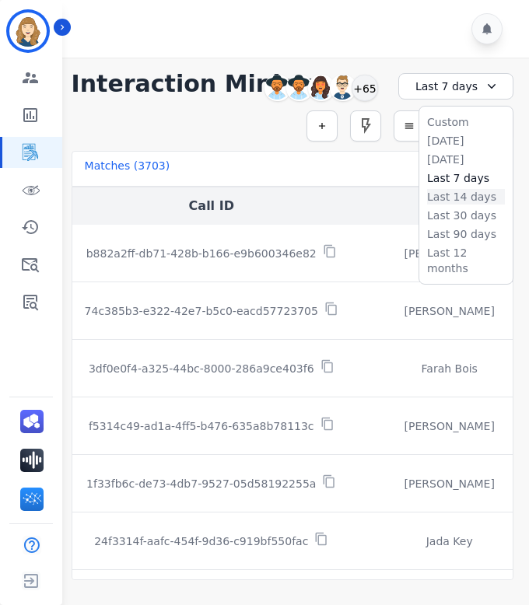
click at [451, 194] on li "Last 14 days" at bounding box center [466, 197] width 78 height 16
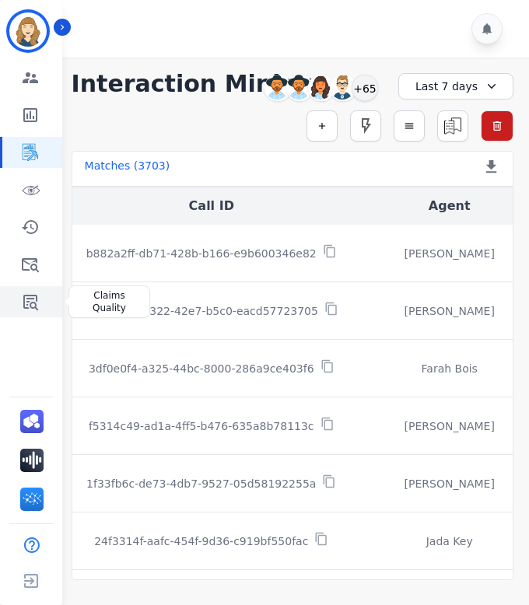
click at [28, 303] on icon "Sidebar" at bounding box center [30, 301] width 19 height 19
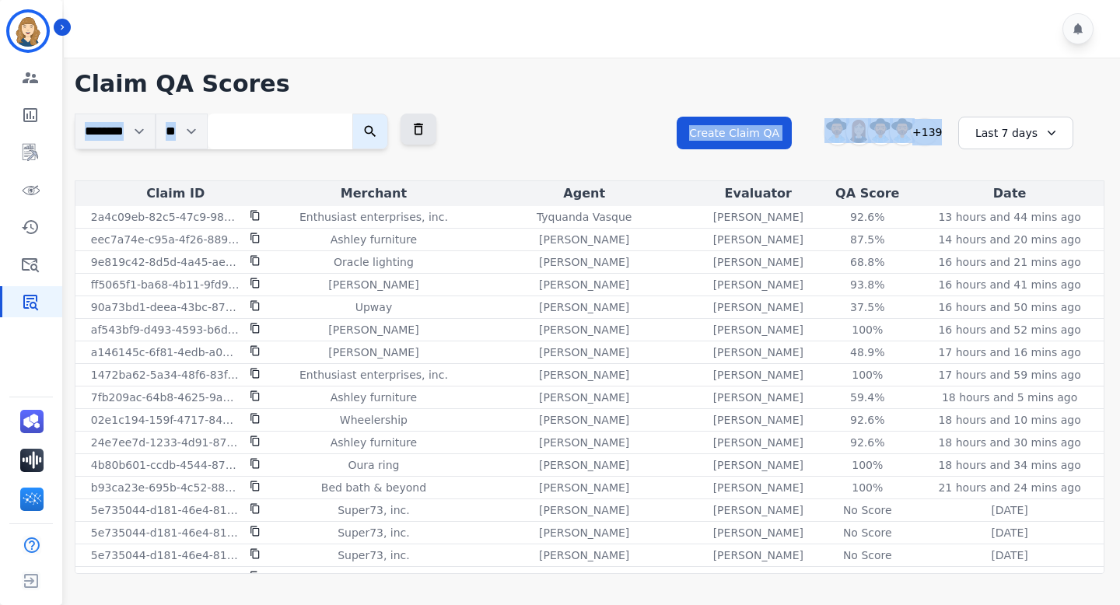
drag, startPoint x: 828, startPoint y: 97, endPoint x: 936, endPoint y: 146, distance: 118.0
click at [528, 146] on div "**********" at bounding box center [589, 321] width 1061 height 526
click at [528, 149] on div "**********" at bounding box center [891, 147] width 428 height 67
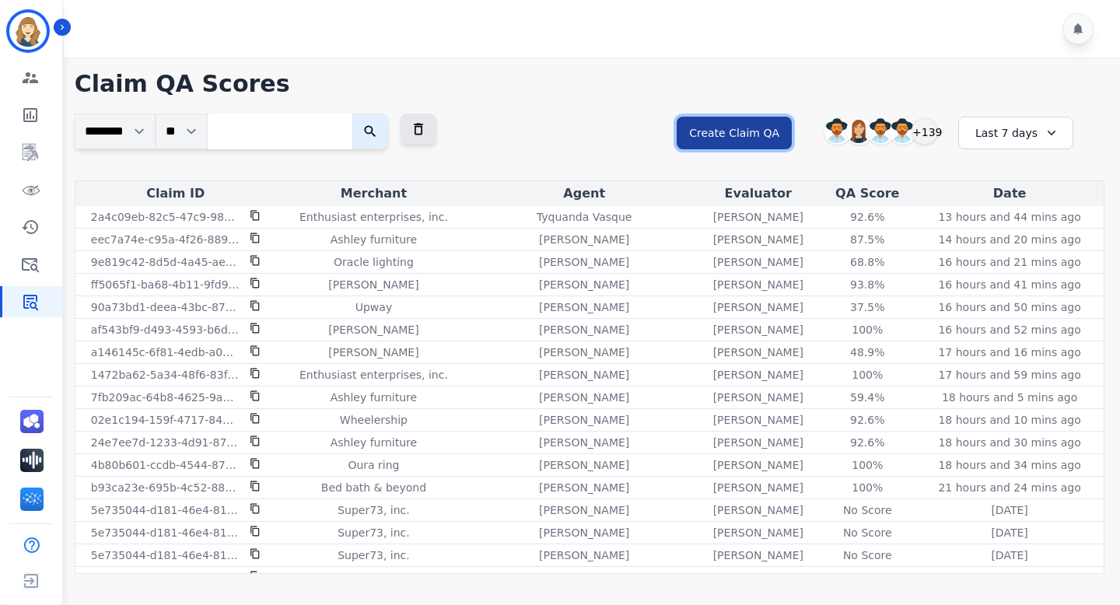
click at [528, 135] on button "Create Claim QA" at bounding box center [734, 133] width 115 height 33
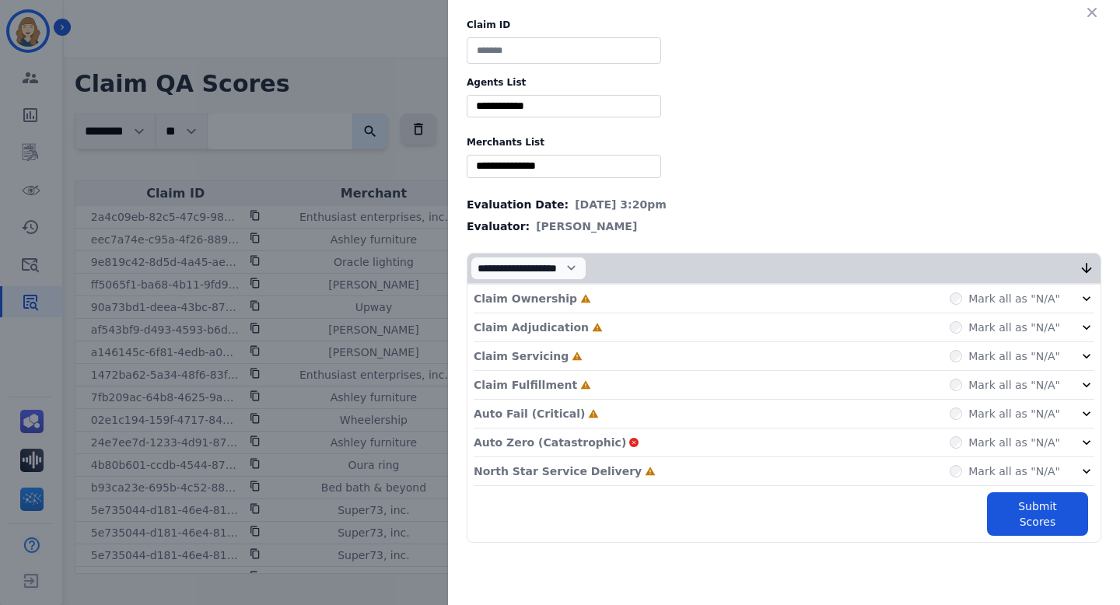
click at [528, 107] on input "selected options" at bounding box center [564, 106] width 187 height 16
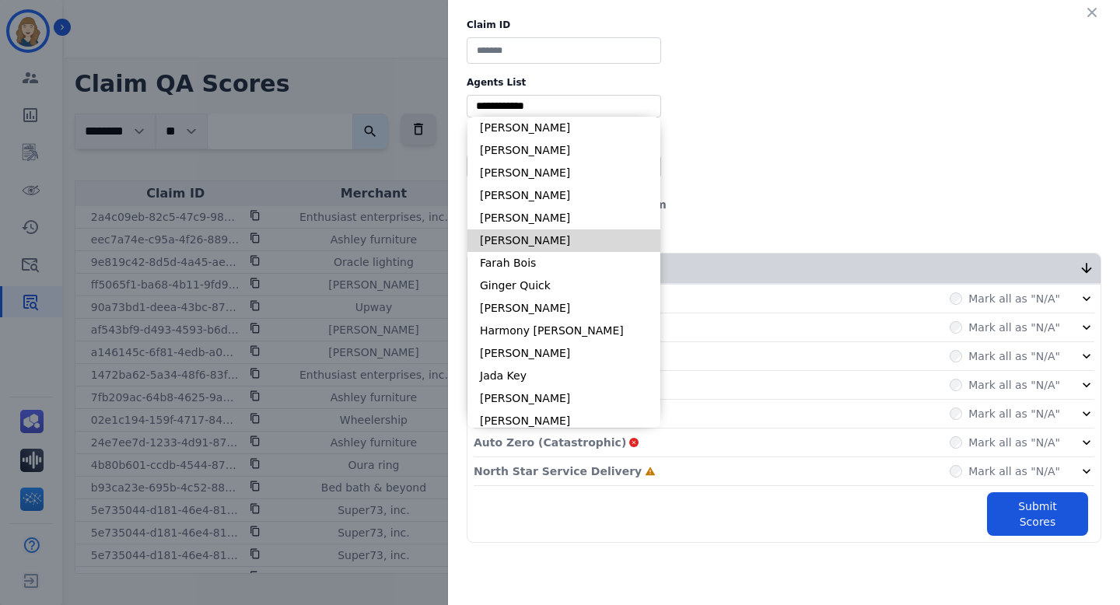
scroll to position [874, 0]
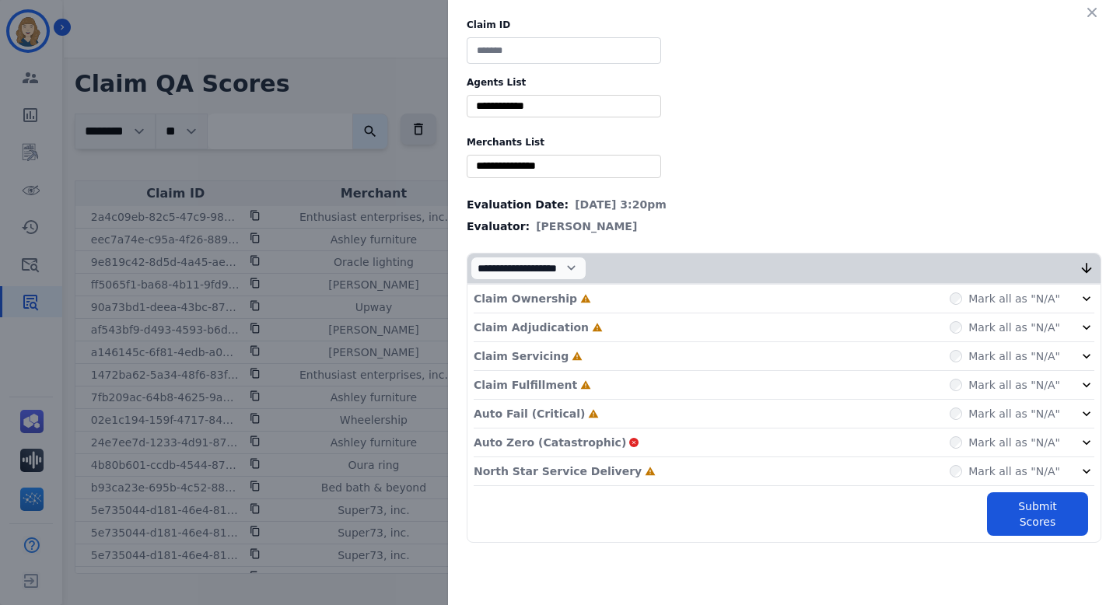
click at [528, 144] on label "Merchants List" at bounding box center [784, 142] width 635 height 12
click at [528, 15] on icon "button" at bounding box center [1092, 13] width 16 height 16
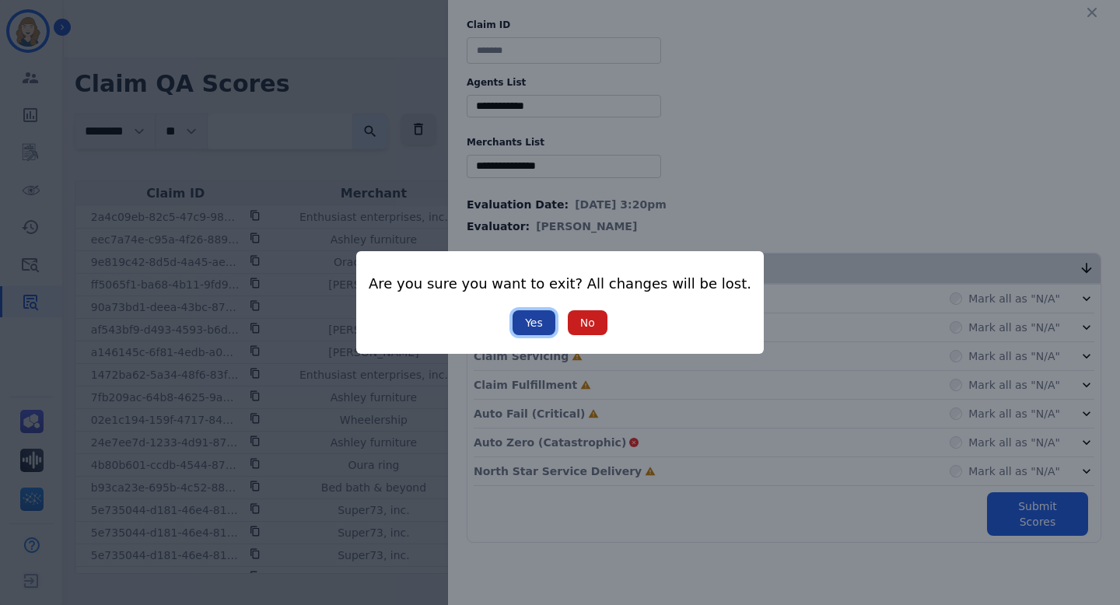
click at [528, 317] on button "Yes" at bounding box center [534, 322] width 43 height 25
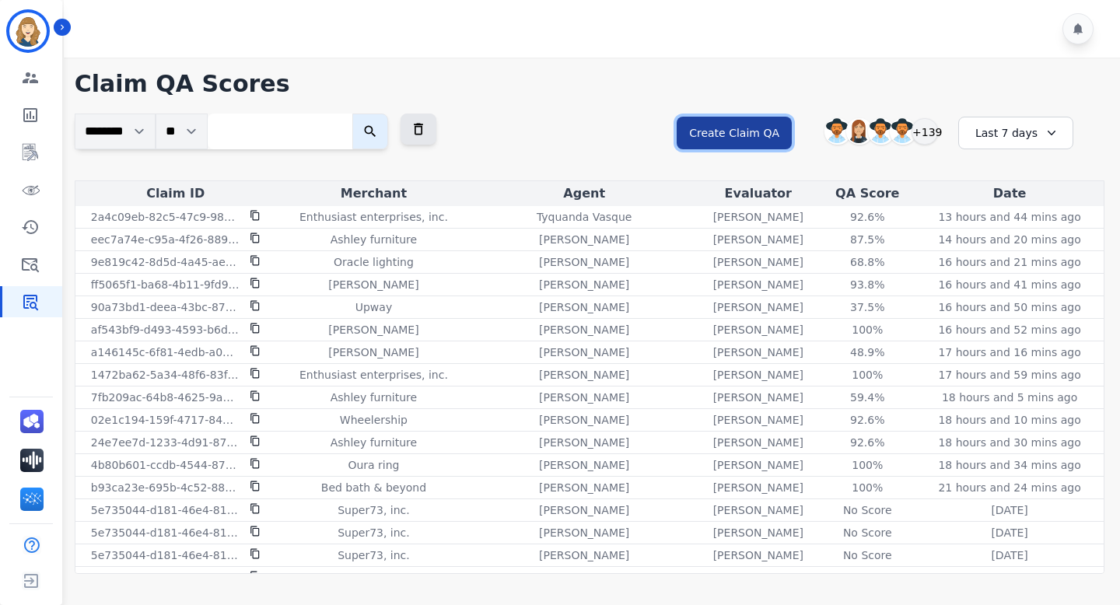
click at [528, 128] on button "Create Claim QA" at bounding box center [734, 133] width 115 height 33
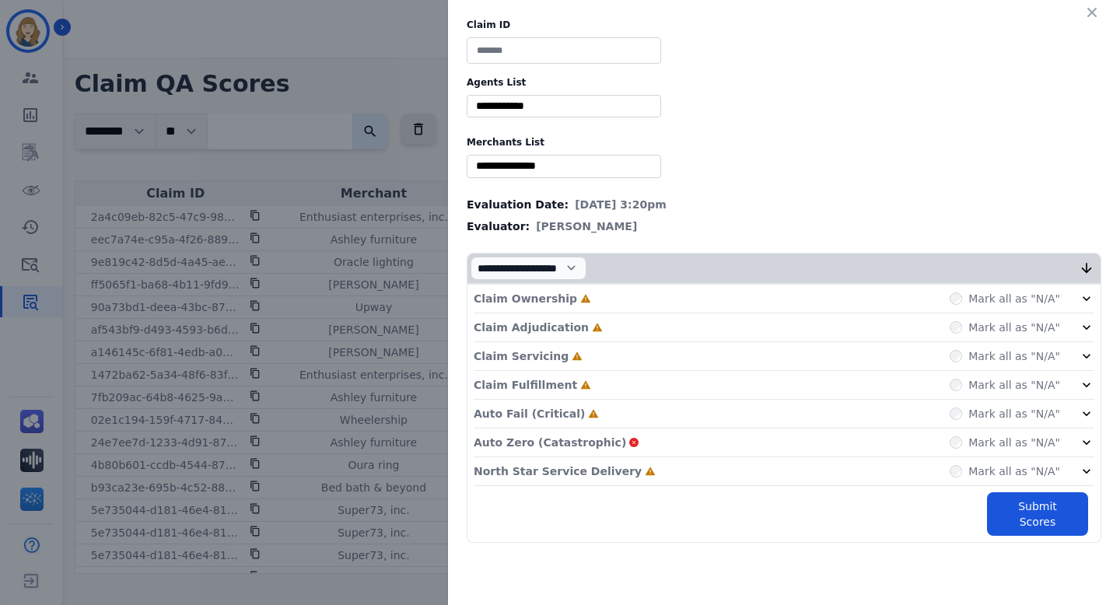
click at [528, 98] on input "selected options" at bounding box center [564, 106] width 187 height 16
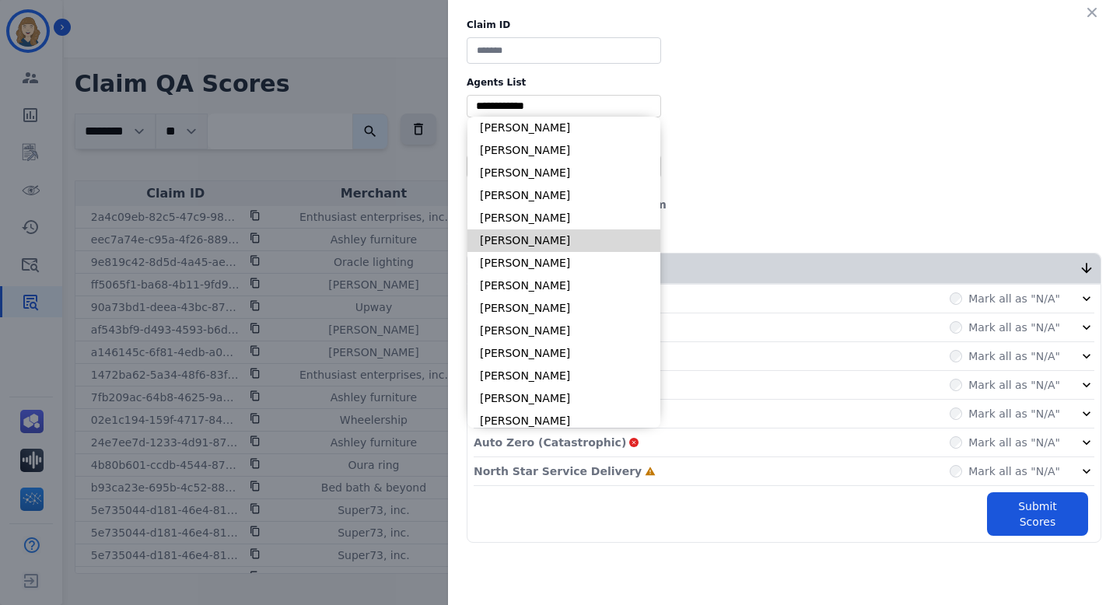
scroll to position [297, 0]
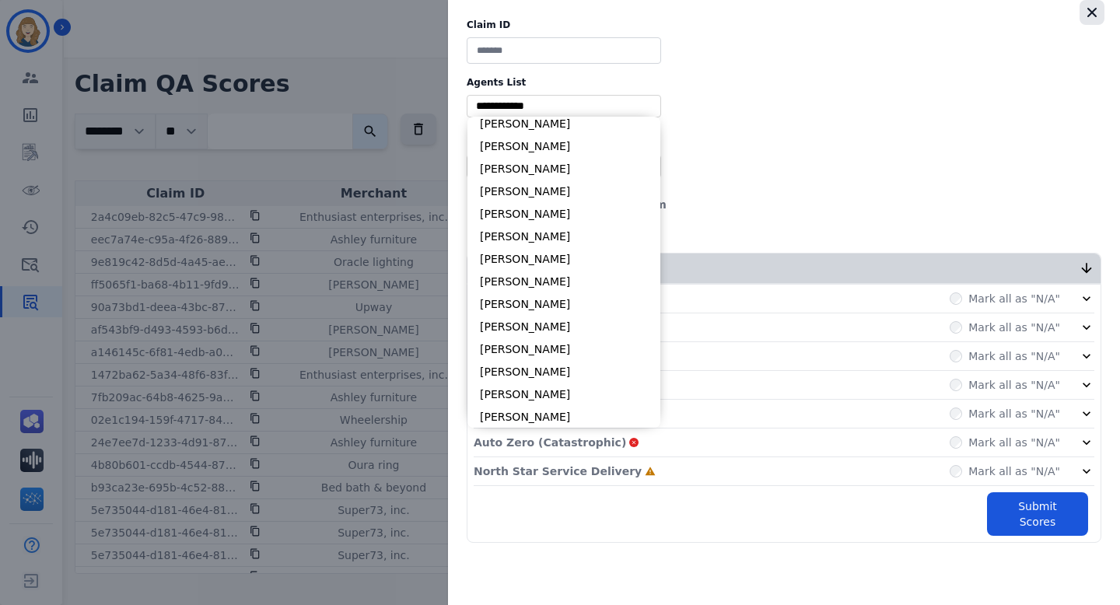
click at [528, 2] on button "button" at bounding box center [1092, 12] width 25 height 25
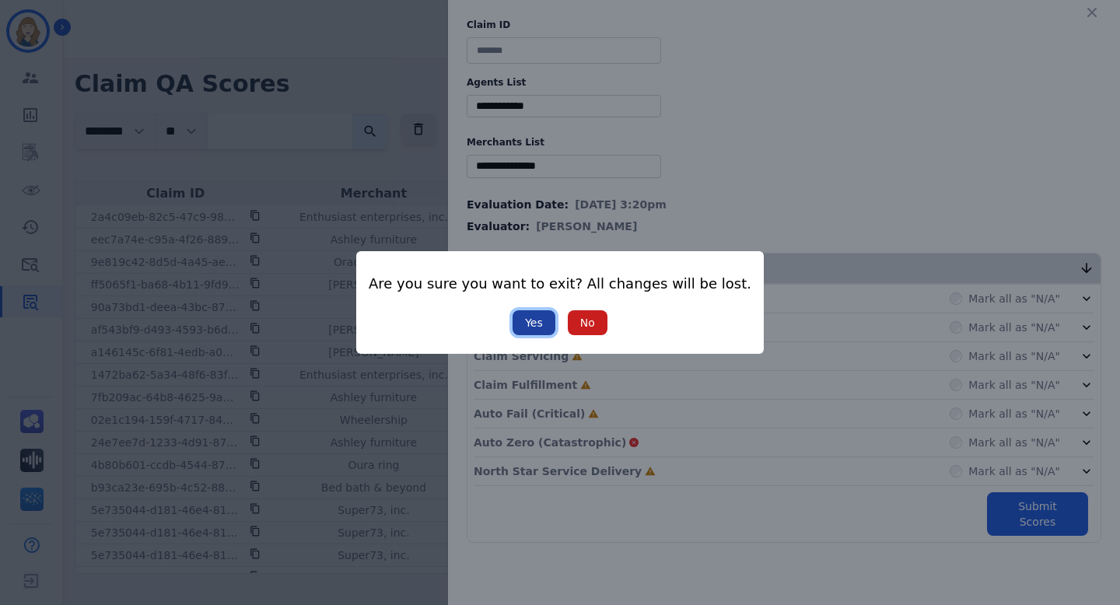
click at [528, 331] on button "Yes" at bounding box center [534, 322] width 43 height 25
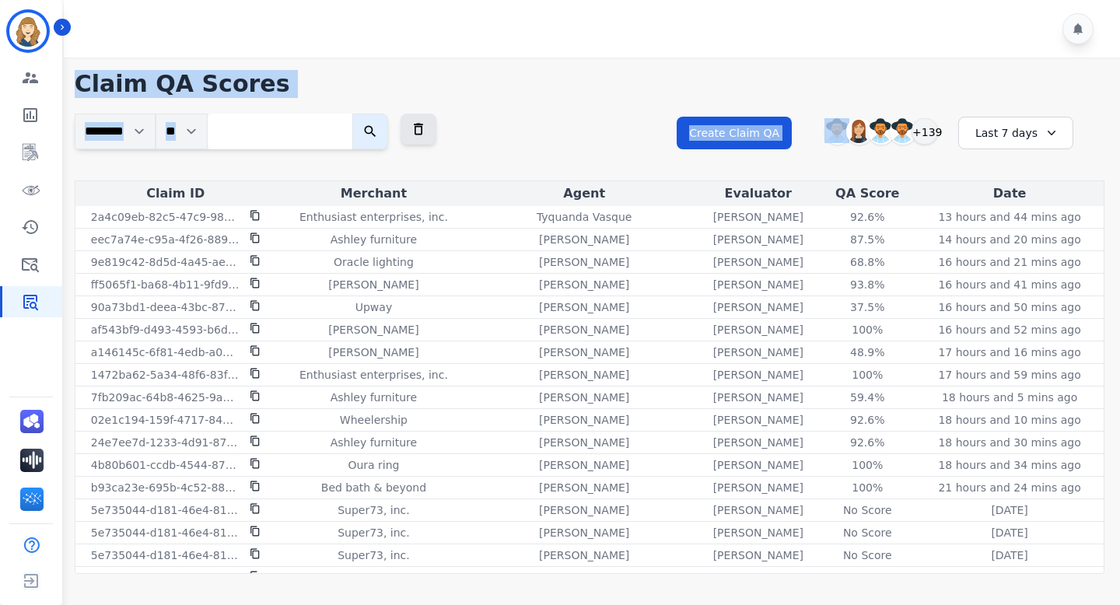
drag, startPoint x: 819, startPoint y: 99, endPoint x: 817, endPoint y: 29, distance: 70.0
click at [528, 30] on div "**********" at bounding box center [589, 302] width 1061 height 605
click at [528, 100] on div "**********" at bounding box center [589, 321] width 1061 height 526
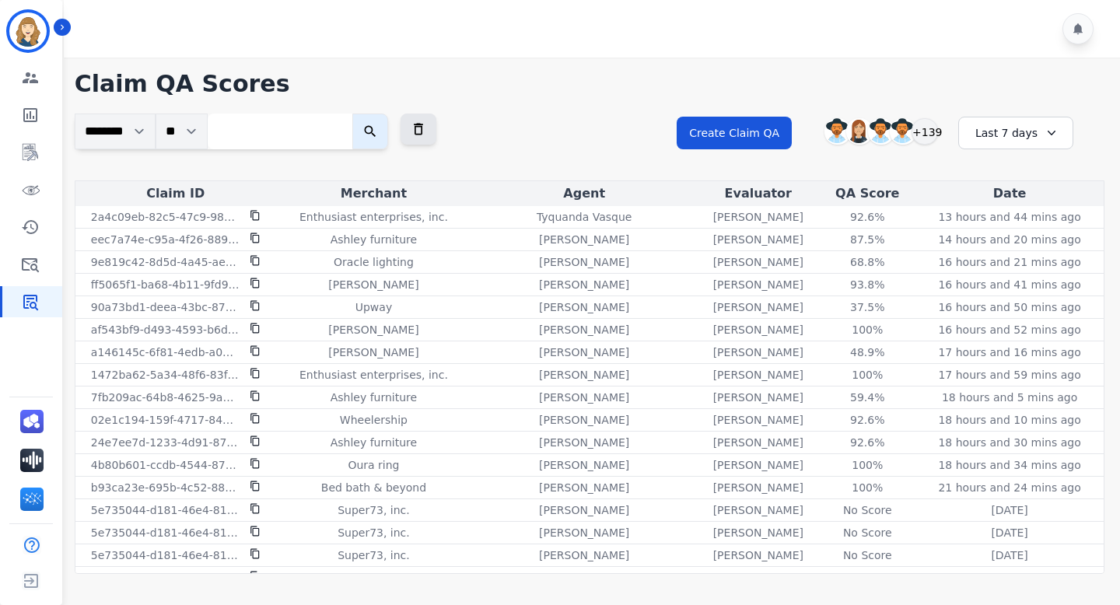
drag, startPoint x: 813, startPoint y: 112, endPoint x: 804, endPoint y: 127, distance: 17.1
click at [528, 127] on div "**********" at bounding box center [589, 321] width 1061 height 526
click at [528, 127] on div "**********" at bounding box center [938, 133] width 269 height 33
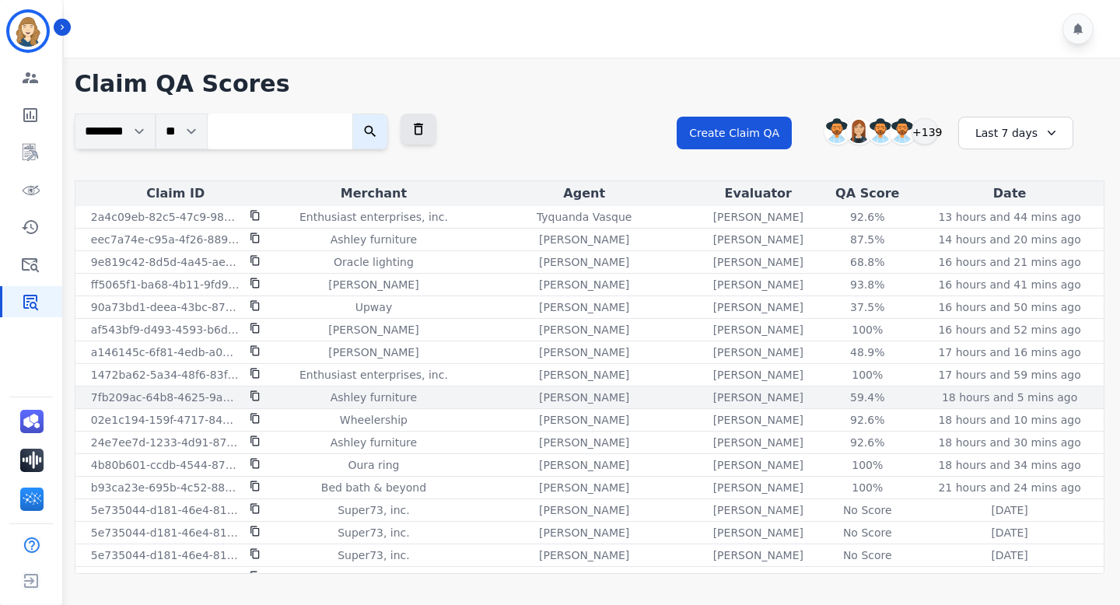
scroll to position [27, 0]
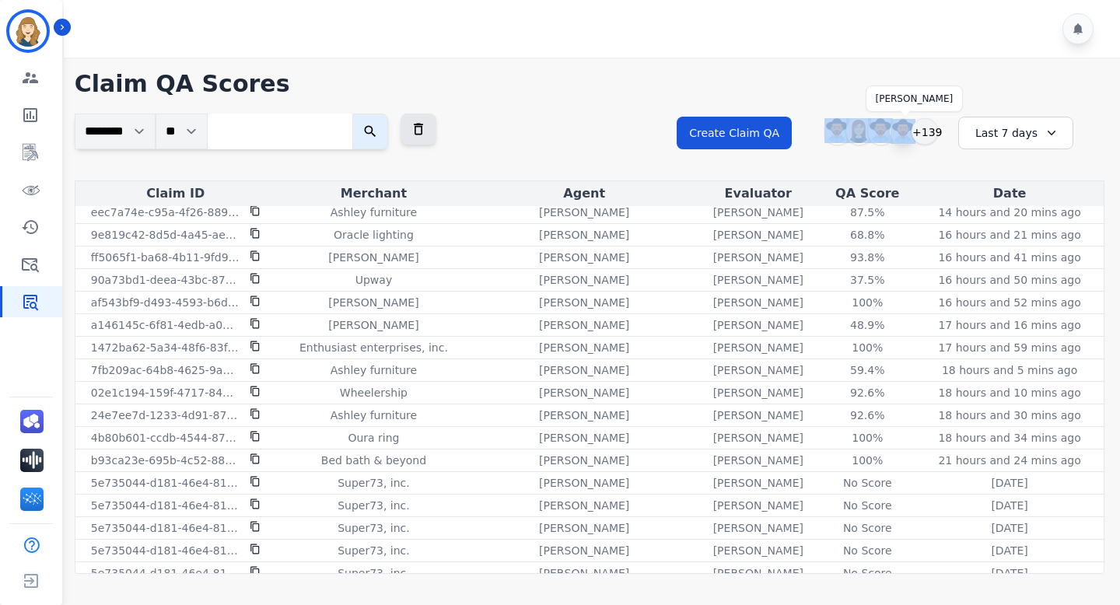
drag, startPoint x: 818, startPoint y: 123, endPoint x: 898, endPoint y: 128, distance: 79.5
click at [528, 130] on div "Alexis Chumchal Alexis Hermoso Alexis Martinez Amanda Baez +139" at bounding box center [879, 132] width 134 height 30
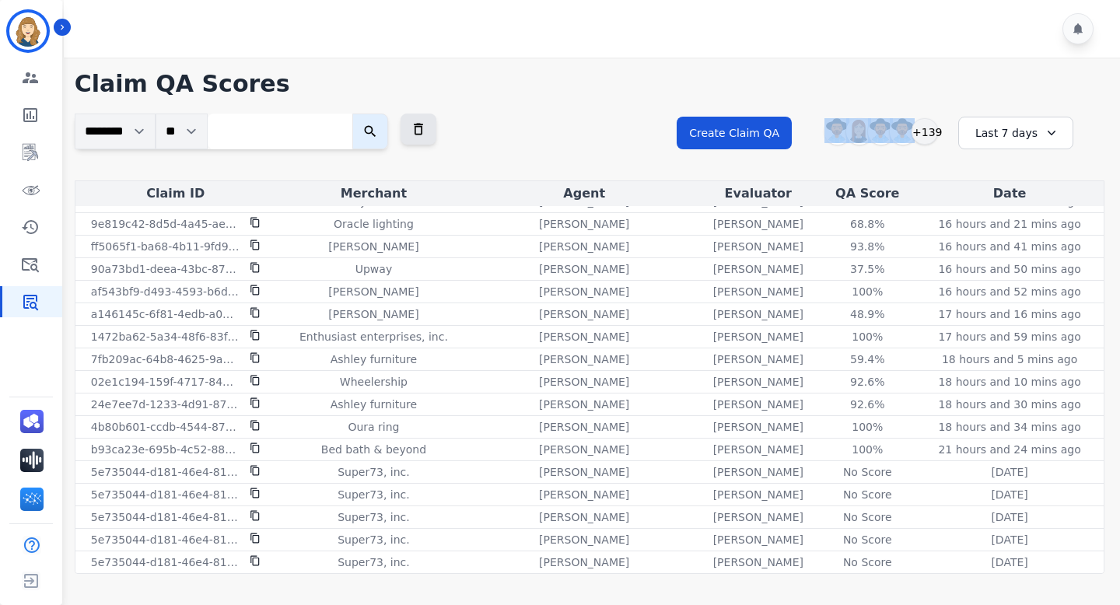
scroll to position [26, 0]
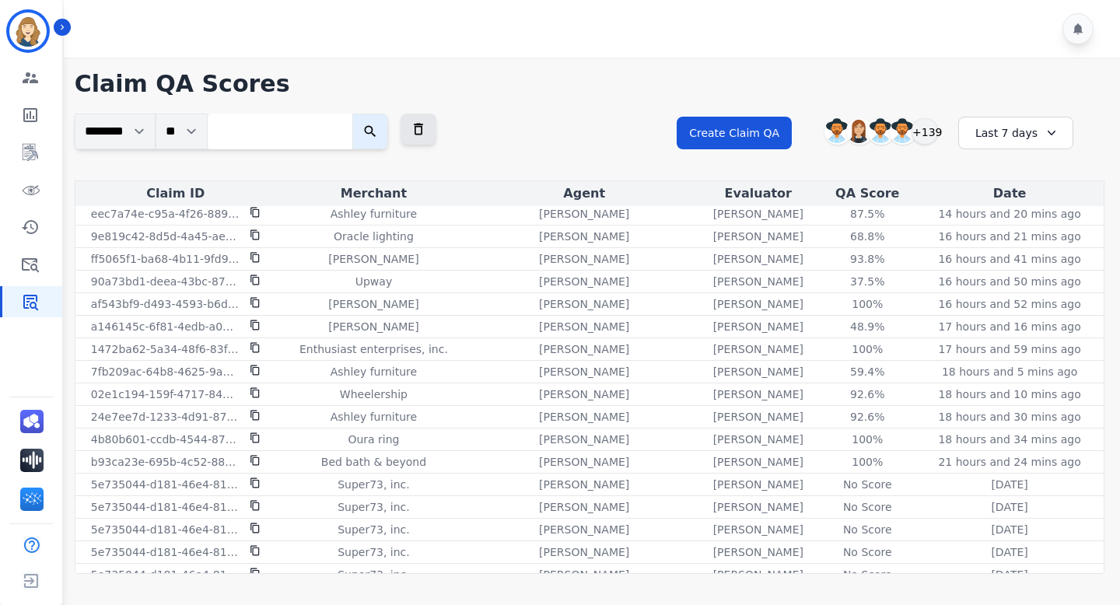
click at [528, 159] on div "**********" at bounding box center [590, 147] width 1030 height 67
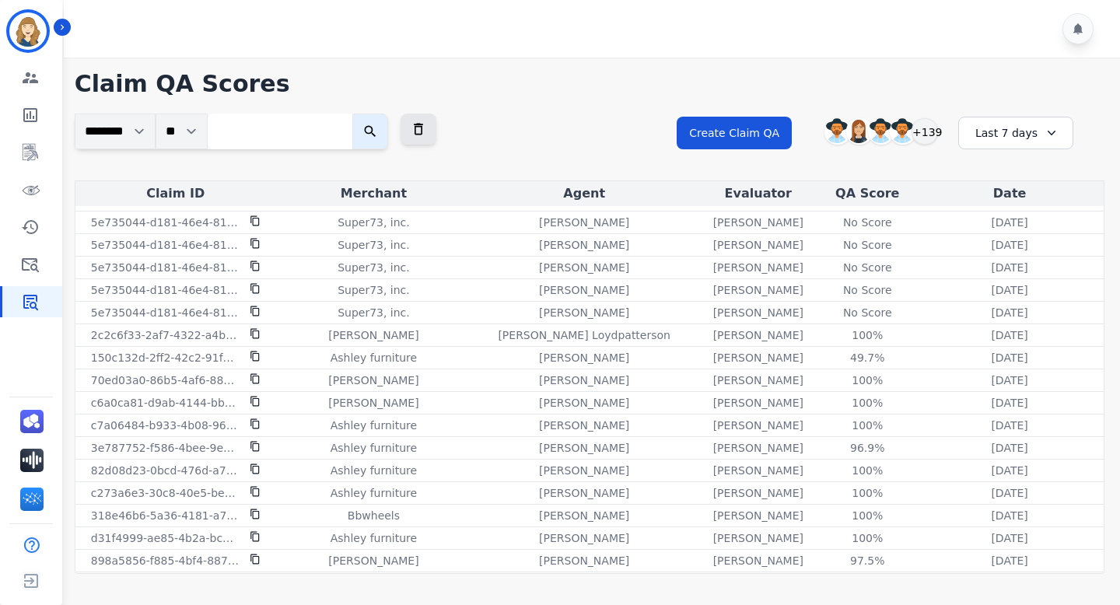
scroll to position [0, 0]
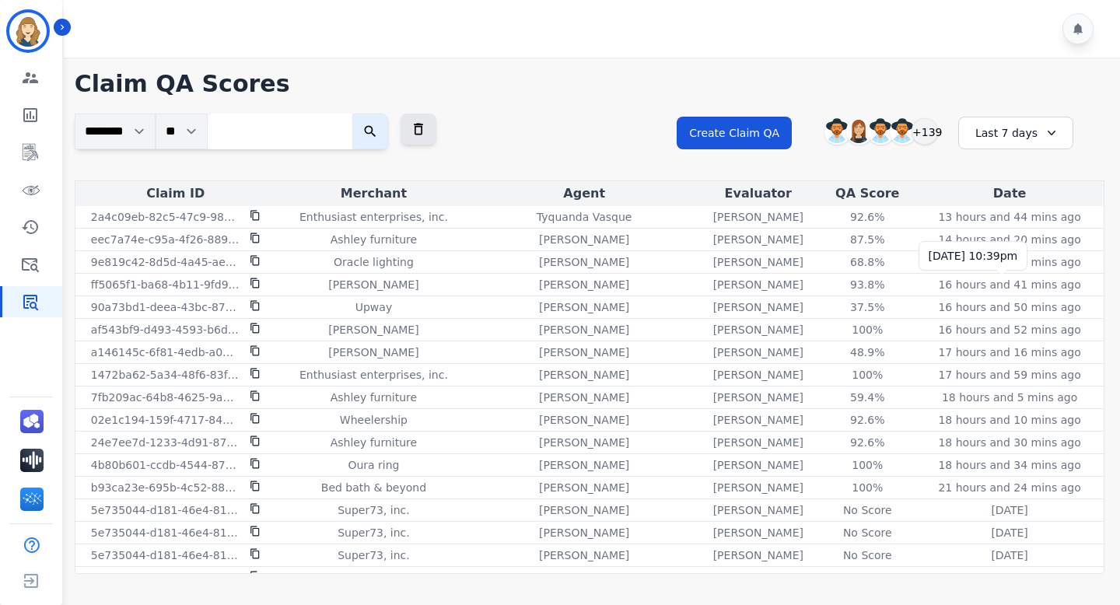
click at [528, 280] on p "16 hours and 41 mins ago" at bounding box center [1009, 285] width 142 height 16
